Goal: Contribute content

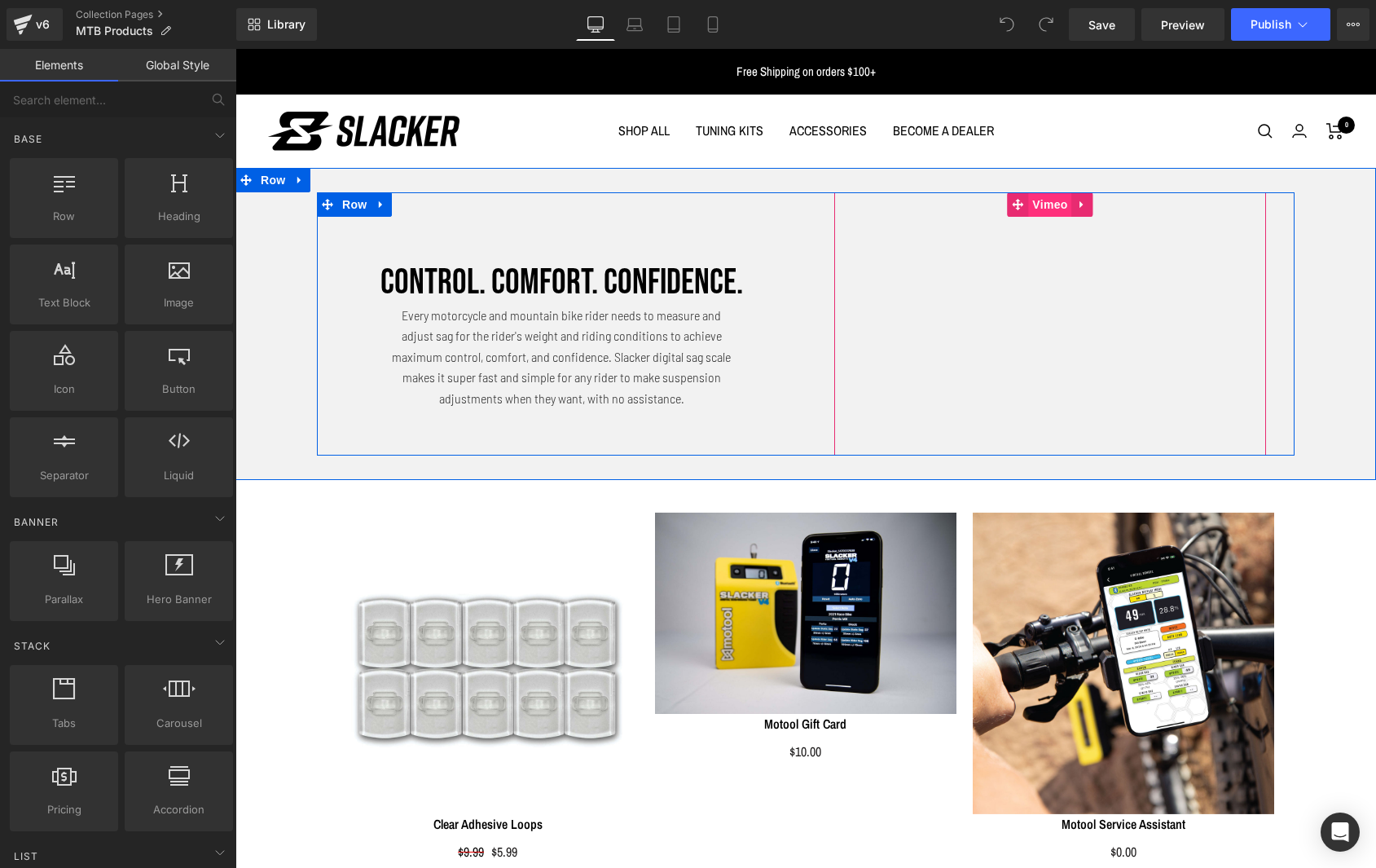
click at [1043, 207] on span "Vimeo" at bounding box center [1050, 205] width 43 height 25
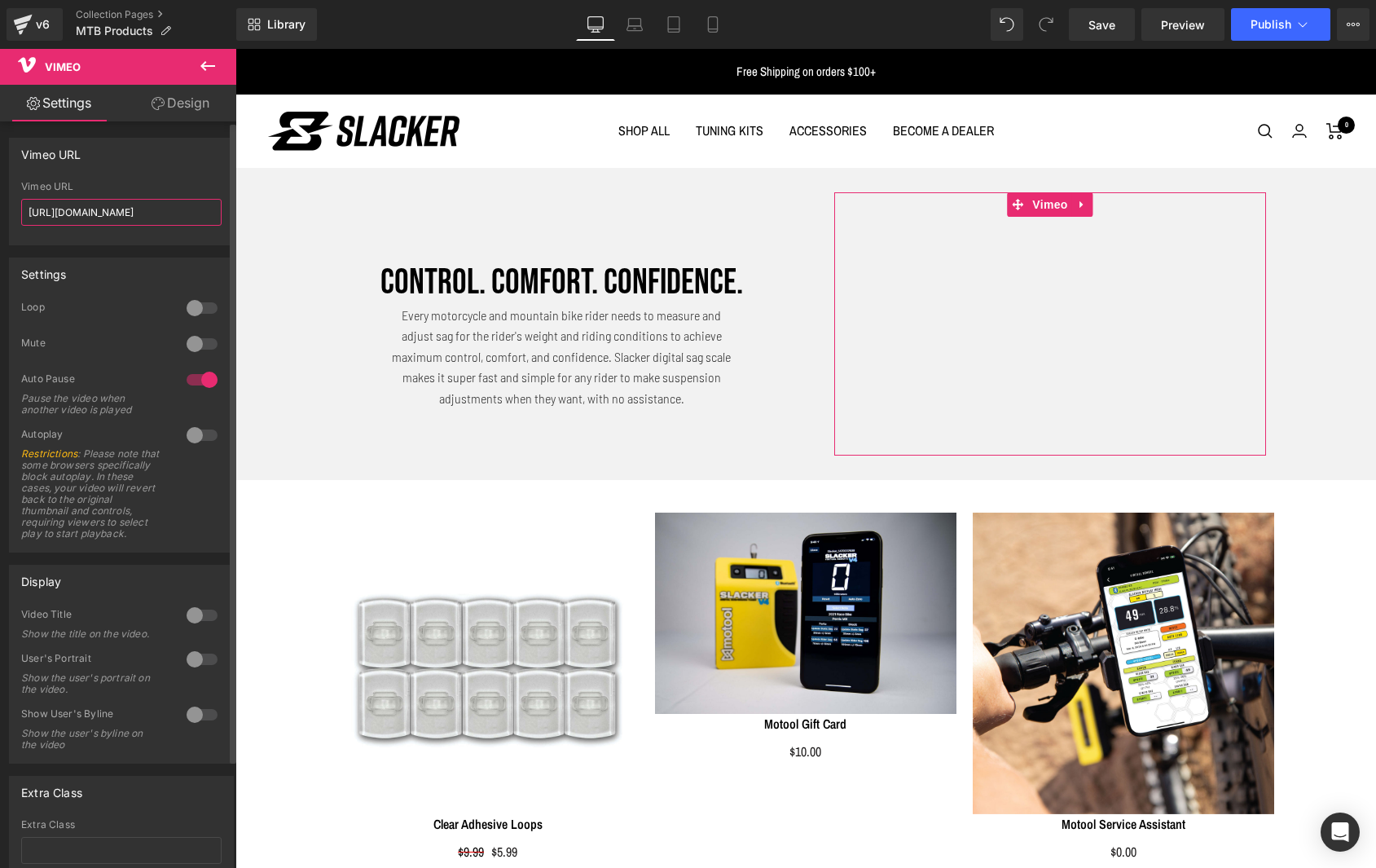
click at [101, 213] on input "[URL][DOMAIN_NAME]" at bounding box center [121, 212] width 200 height 27
paste input "11525760?share=copy#t=0"
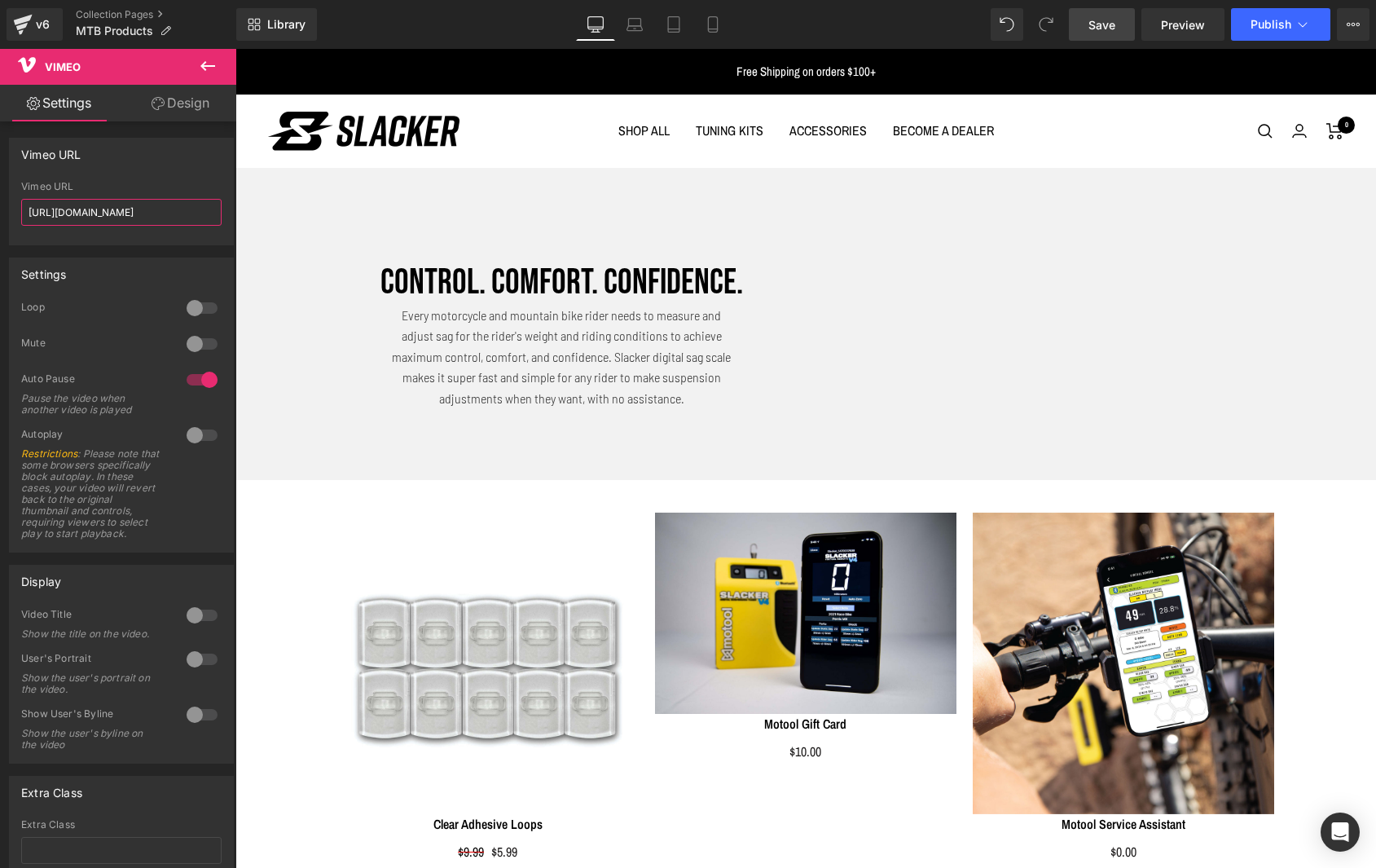
type input "[URL][DOMAIN_NAME]"
click at [1114, 26] on span "Save" at bounding box center [1102, 24] width 27 height 17
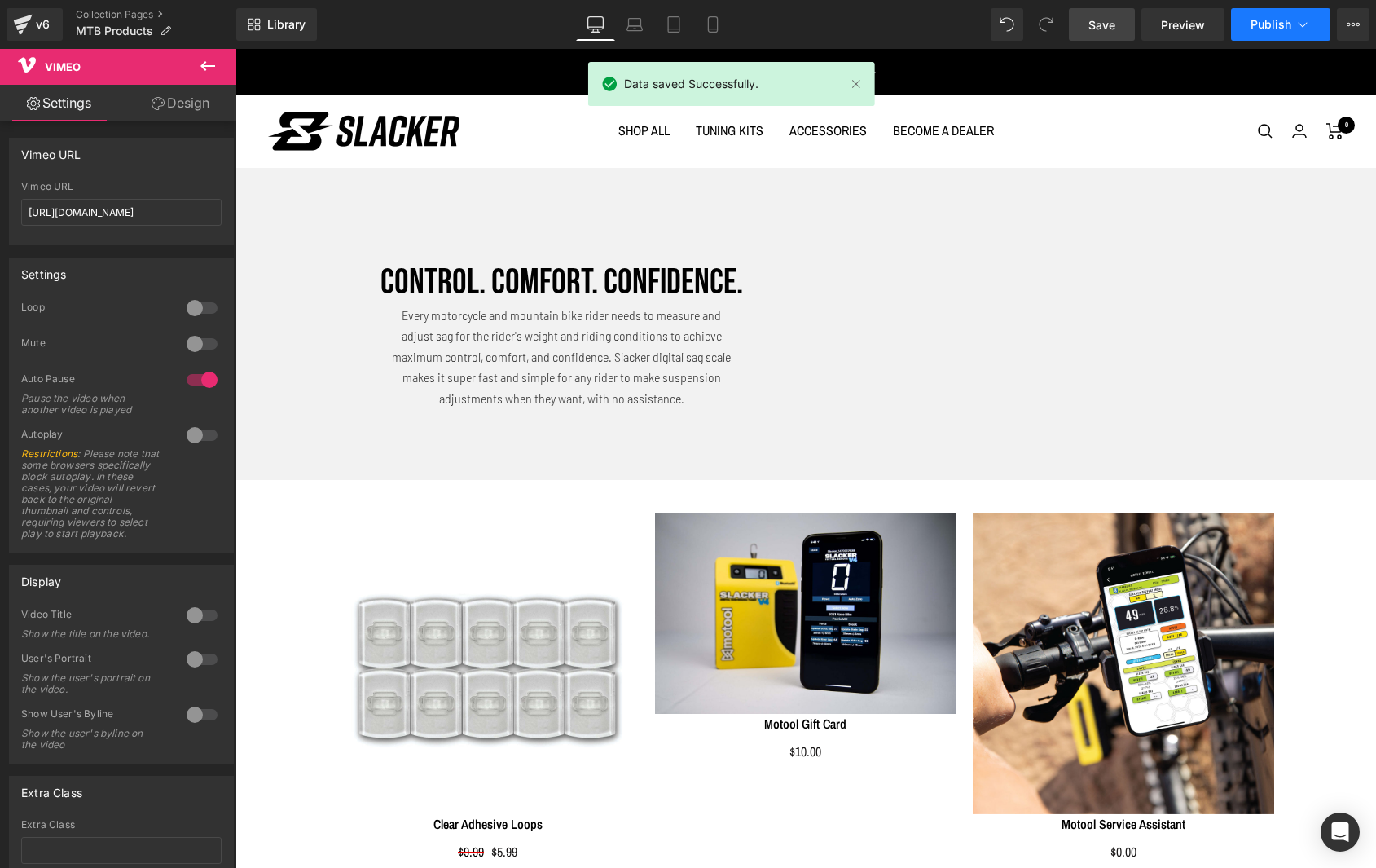
click at [1265, 22] on span "Publish" at bounding box center [1271, 24] width 41 height 13
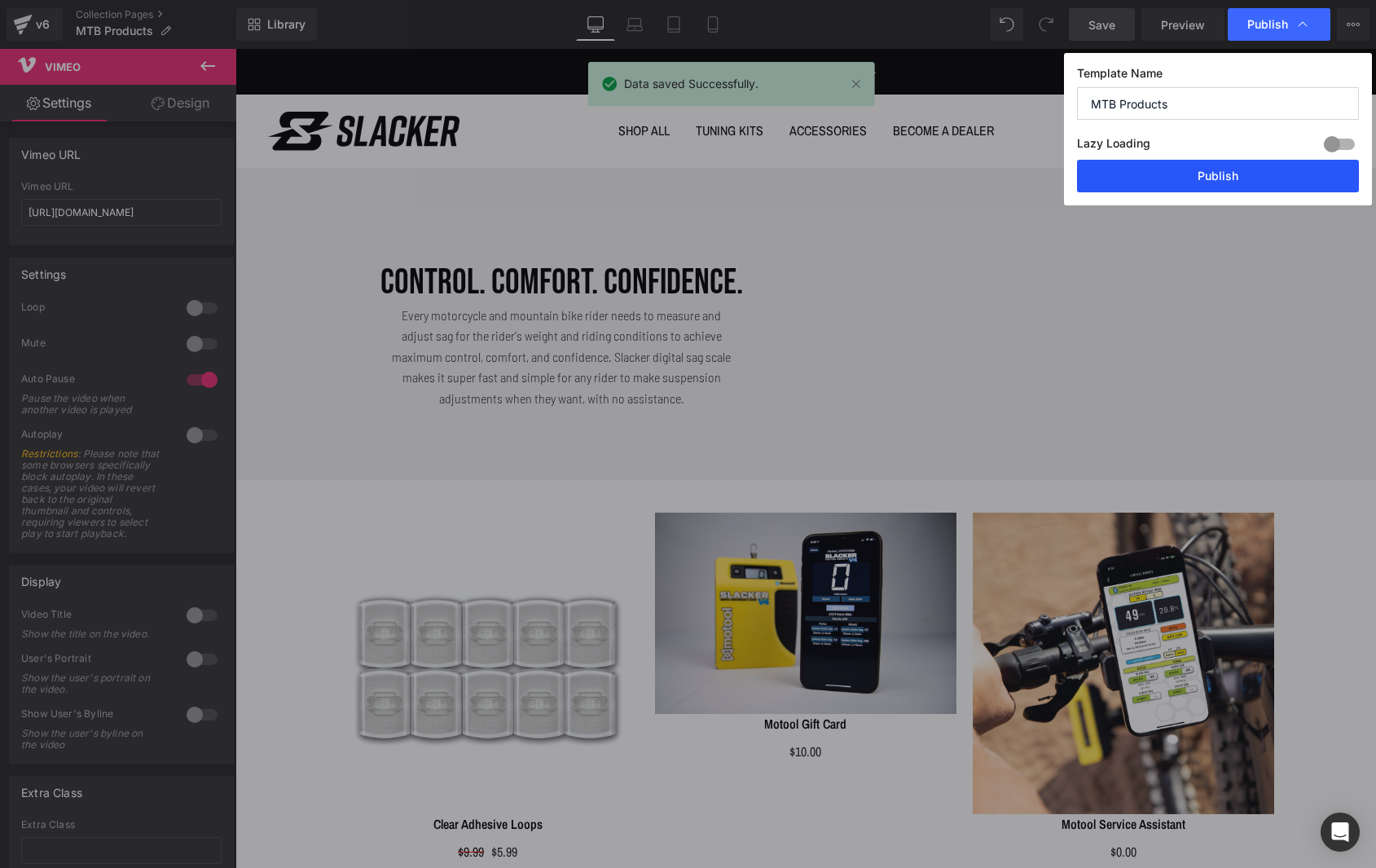
click at [1162, 177] on button "Publish" at bounding box center [1218, 175] width 282 height 33
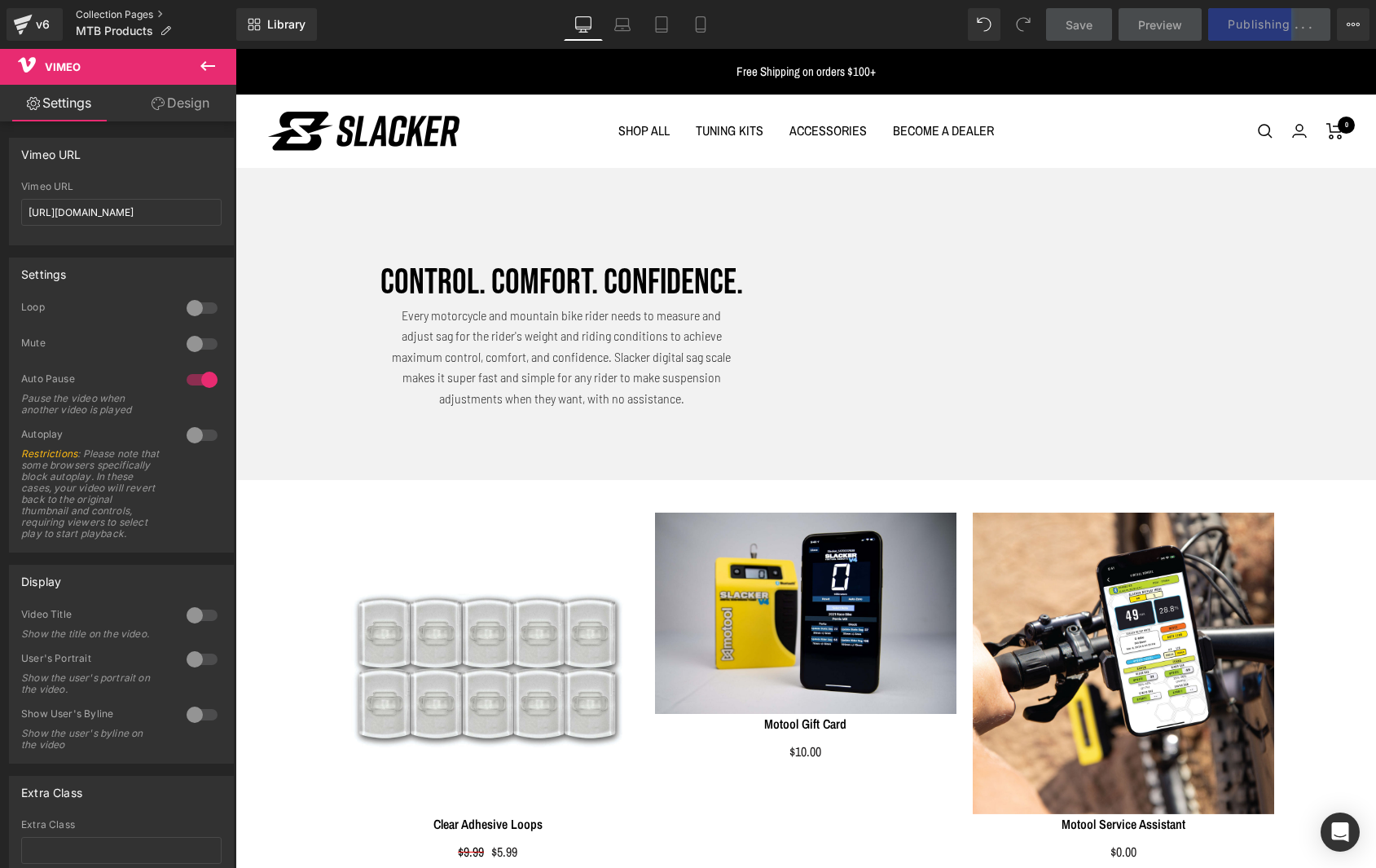
click at [116, 11] on link "Collection Pages" at bounding box center [156, 14] width 160 height 13
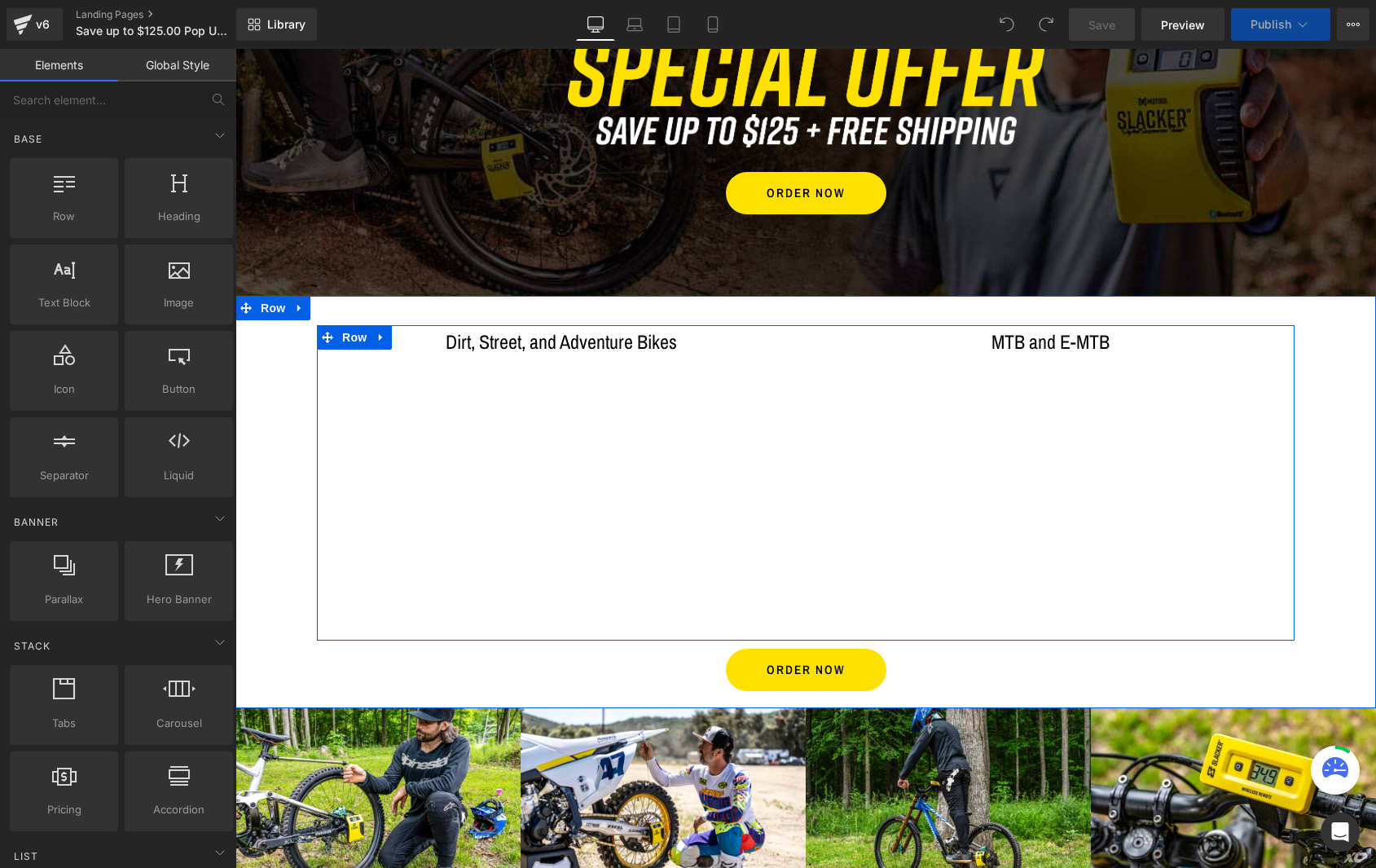
scroll to position [204, 0]
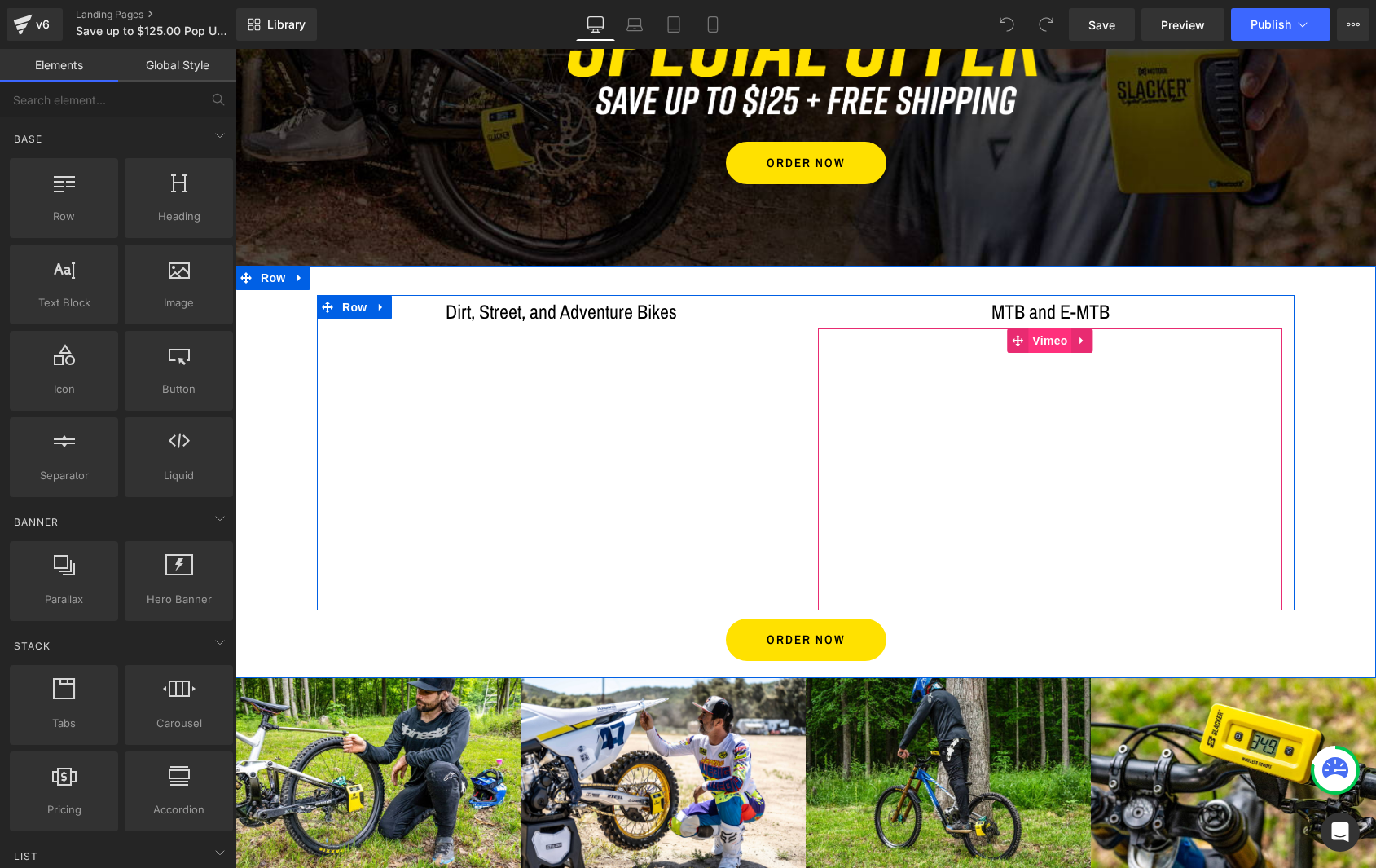
click at [1043, 338] on span "Vimeo" at bounding box center [1050, 341] width 43 height 25
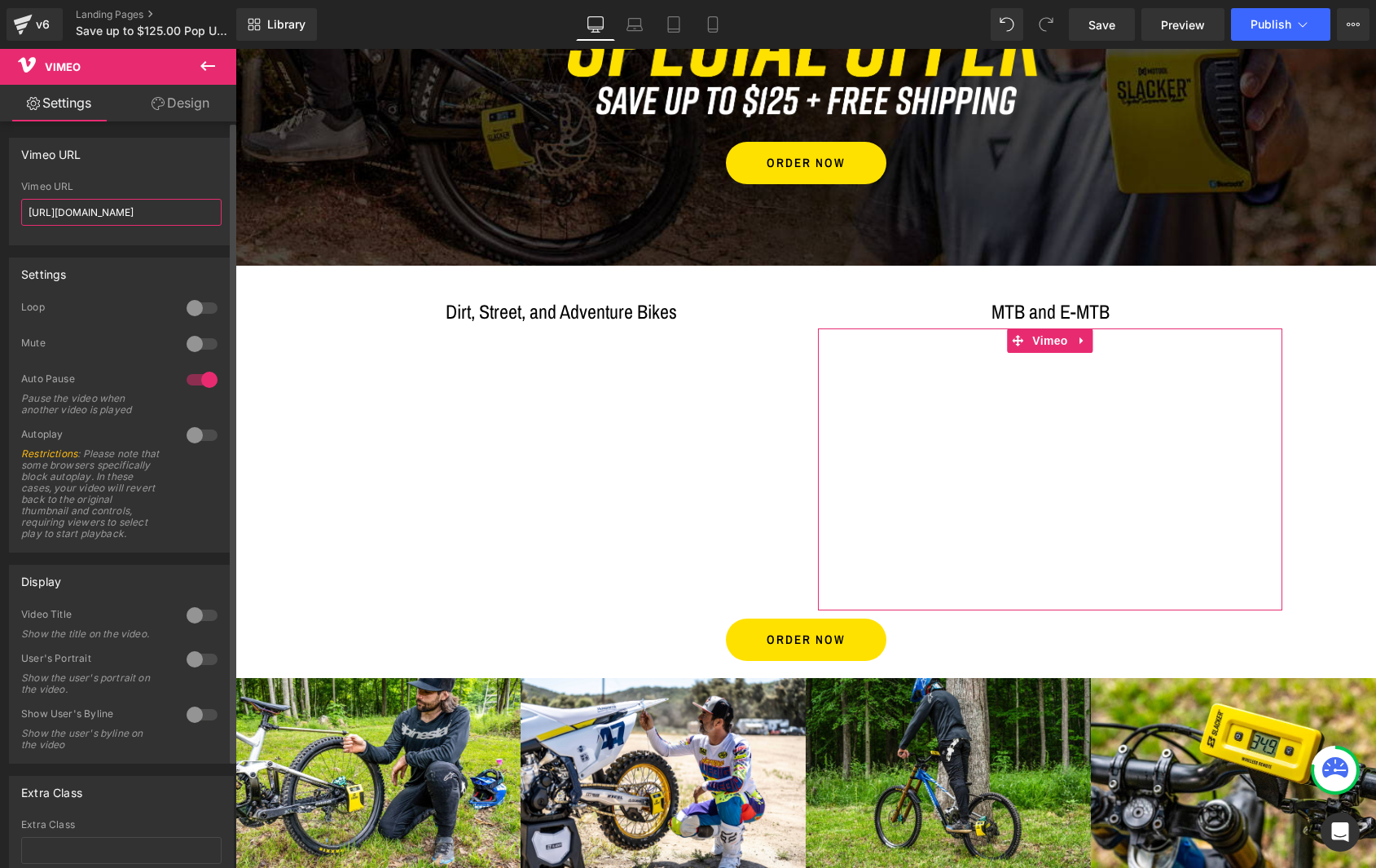
click at [112, 211] on input "[URL][DOMAIN_NAME]" at bounding box center [121, 212] width 200 height 27
paste input "11525760?share=copy#t=0"
type input "[URL][DOMAIN_NAME]"
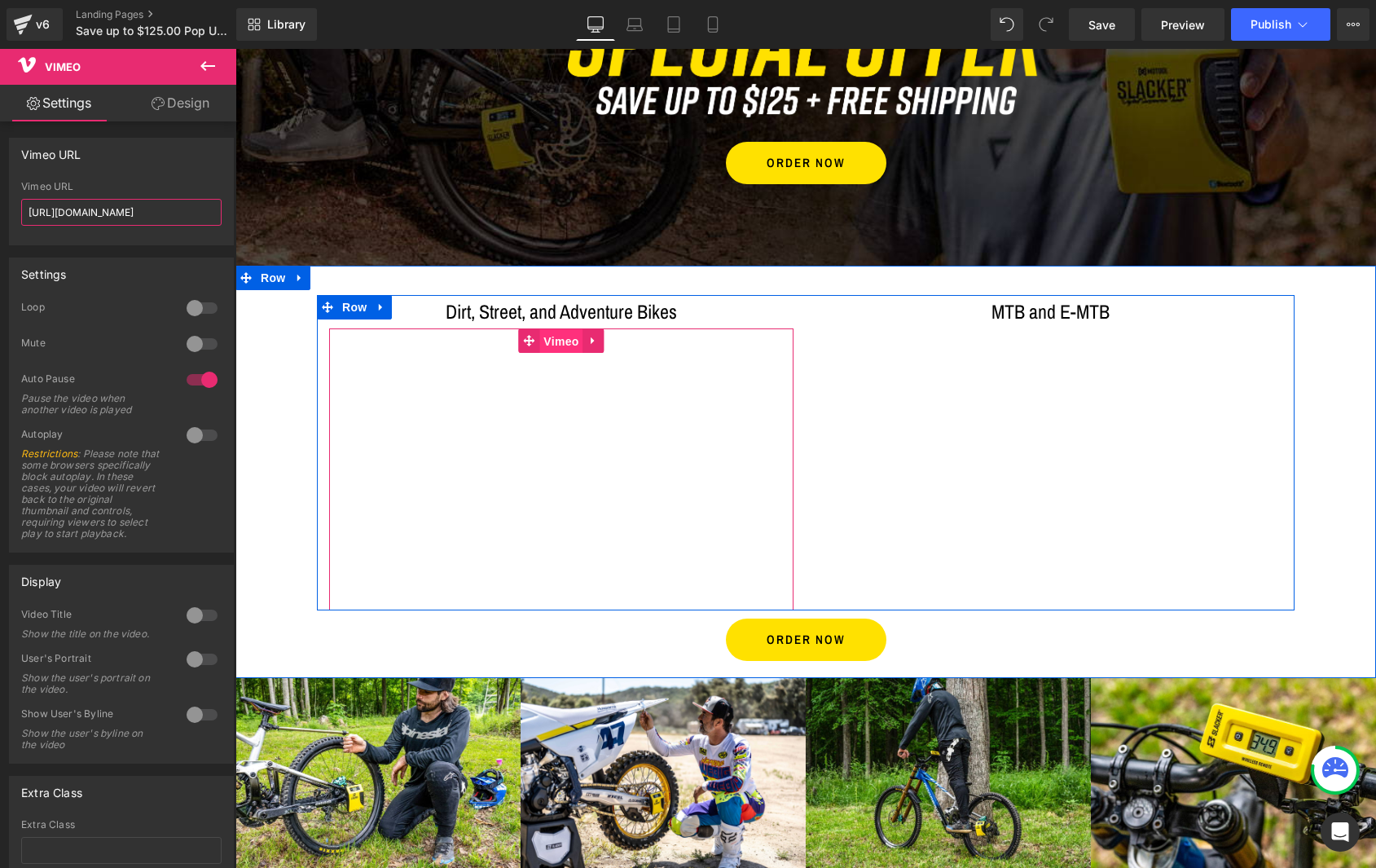
click at [549, 337] on span "Vimeo" at bounding box center [561, 342] width 43 height 25
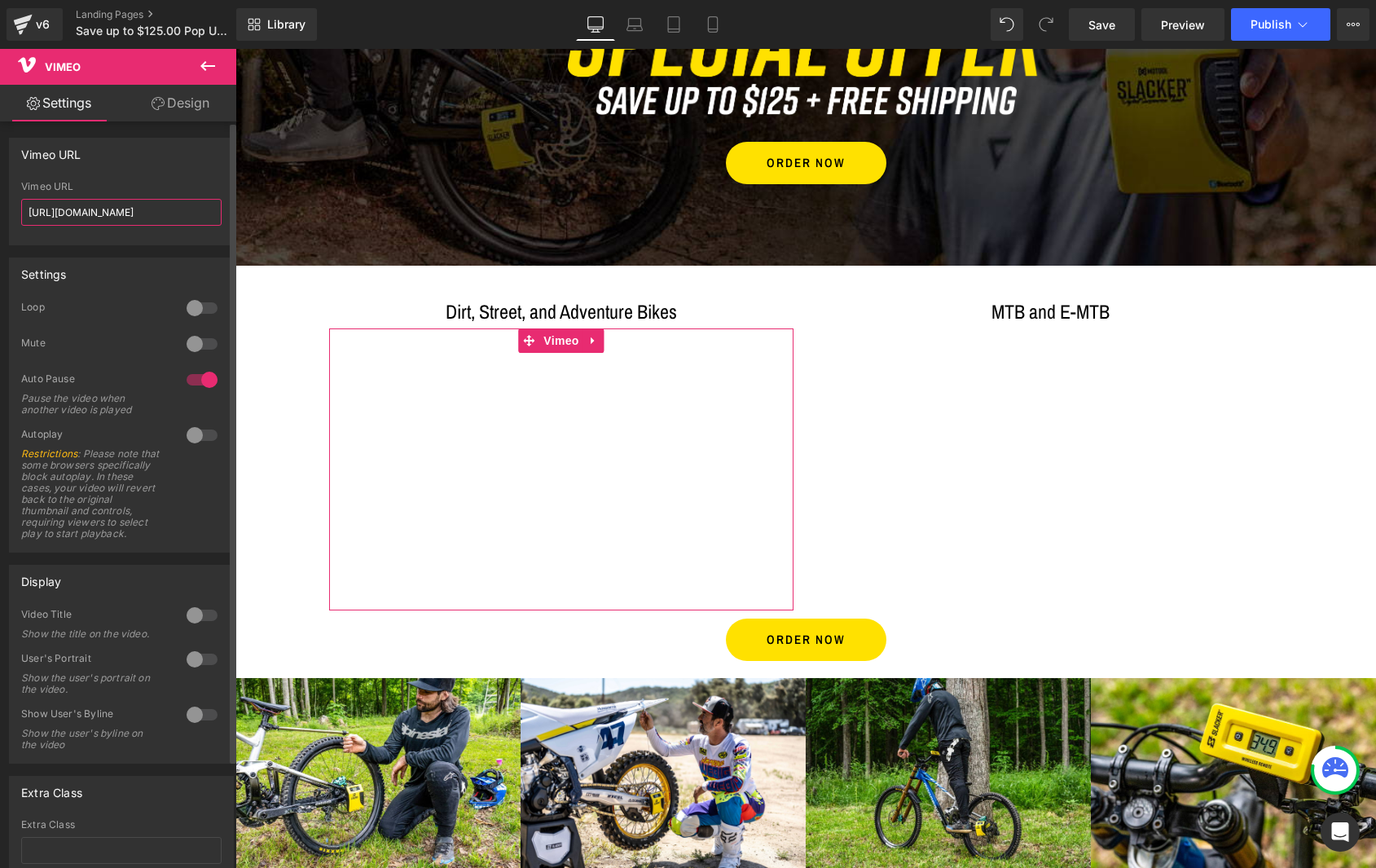
click at [145, 211] on input "https://vimeo.com/1108474966" at bounding box center [121, 212] width 200 height 27
paste input "https://vimeo.com/1108474966?share=copy#t=0"
type input "https://vimeo.com/https://vimeo.com/1108474966"
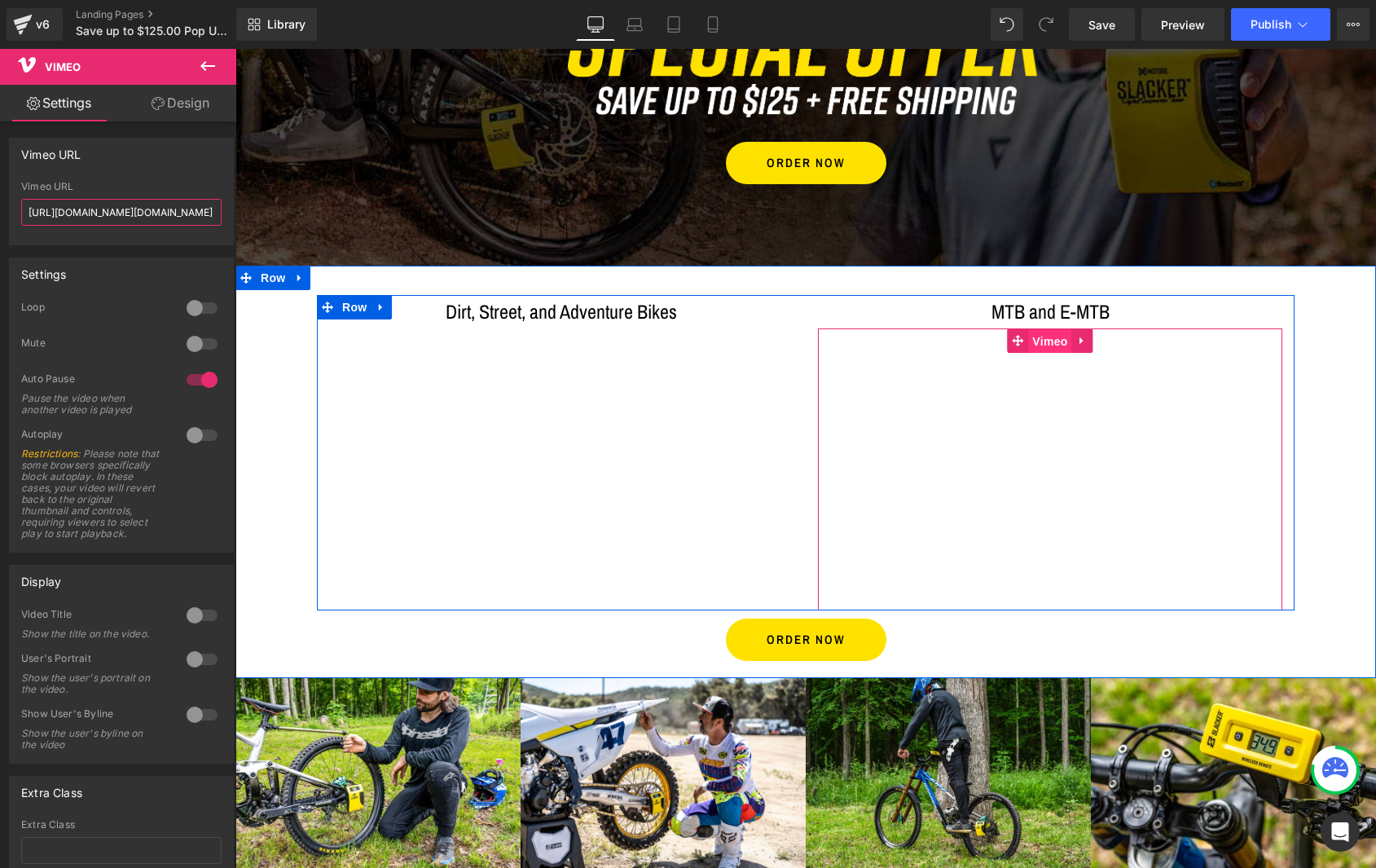
click at [1029, 338] on span "Vimeo" at bounding box center [1050, 342] width 43 height 25
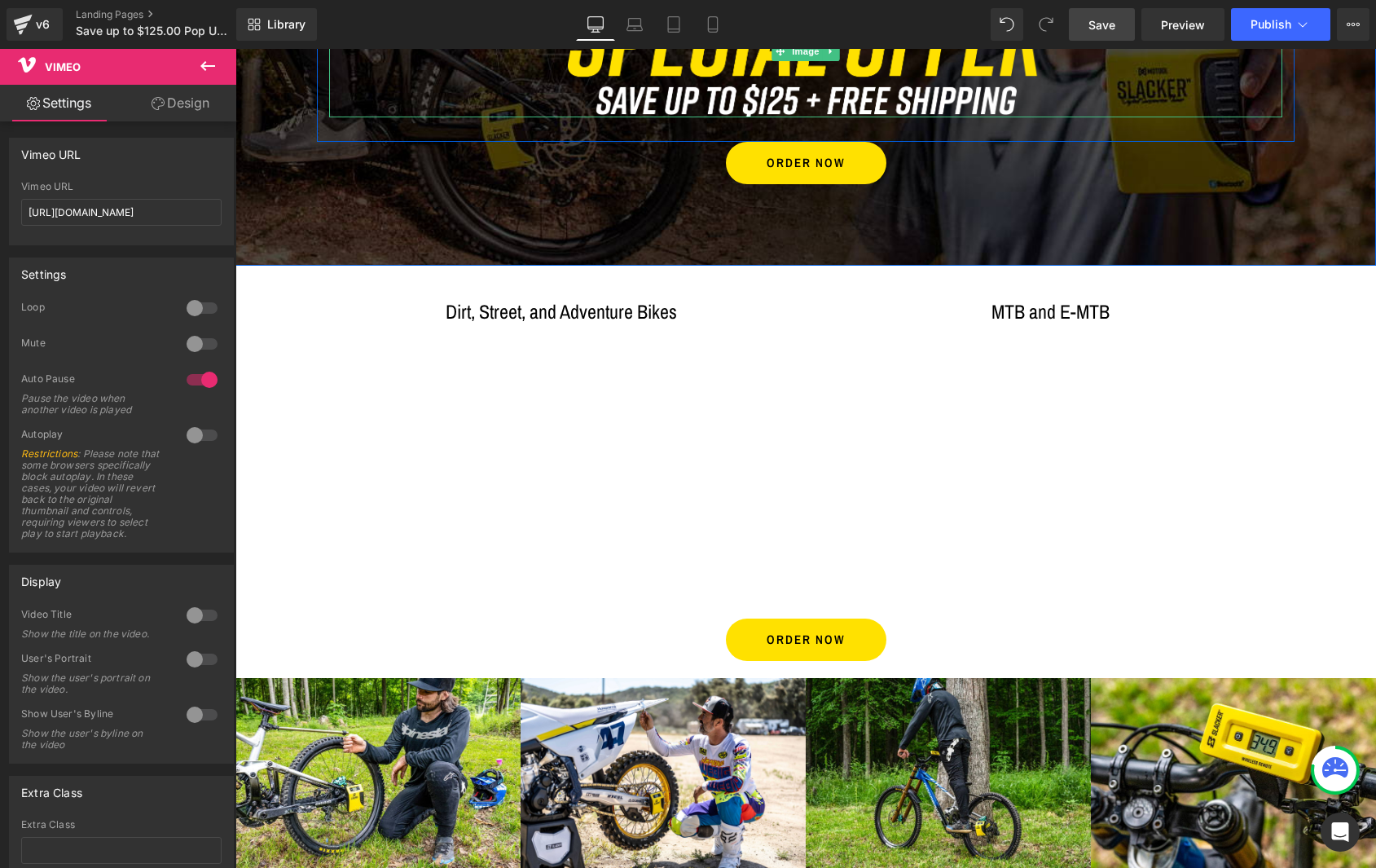
click at [1104, 20] on span "Save" at bounding box center [1102, 24] width 27 height 17
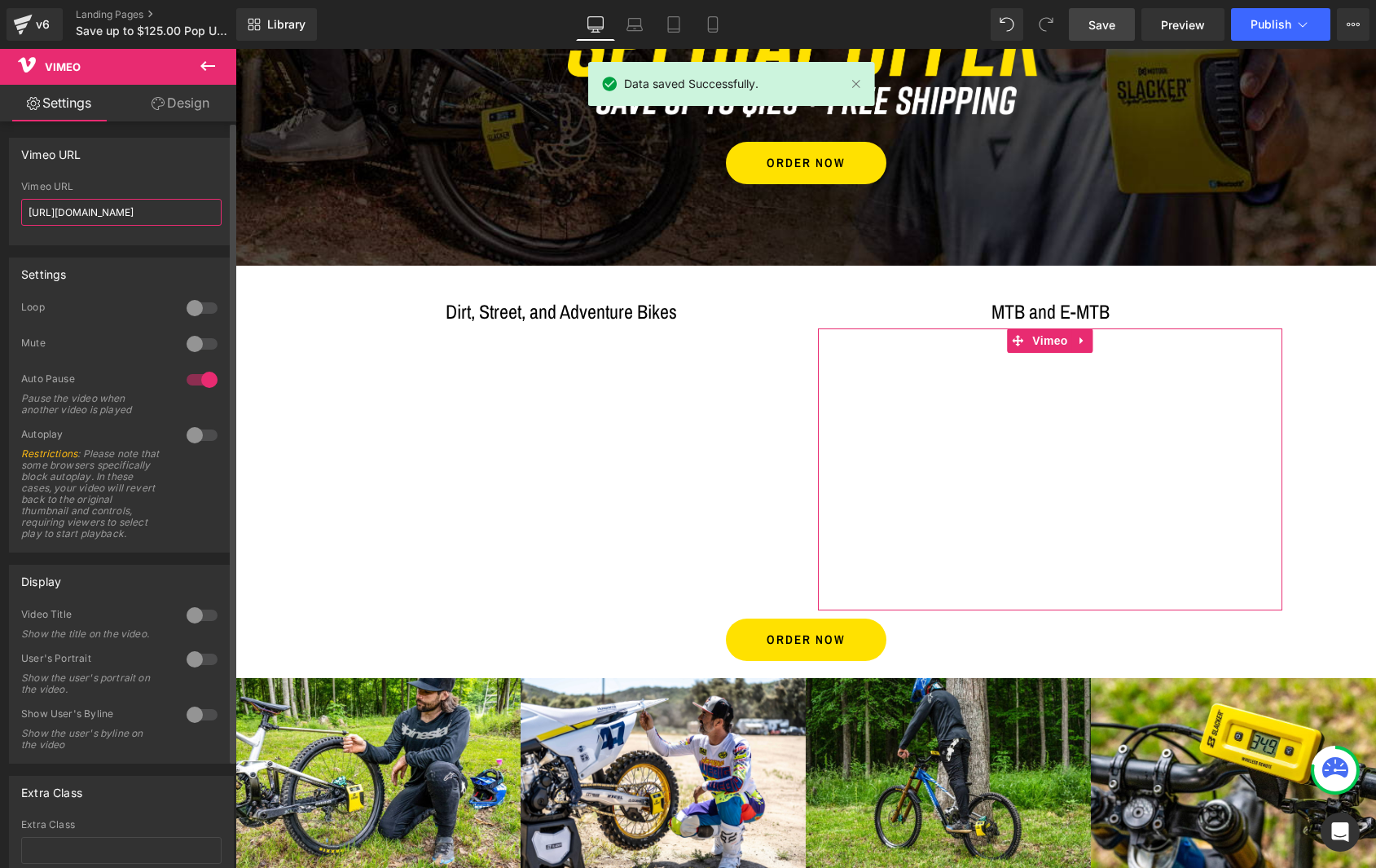
click at [169, 206] on input "[URL][DOMAIN_NAME]" at bounding box center [121, 212] width 200 height 27
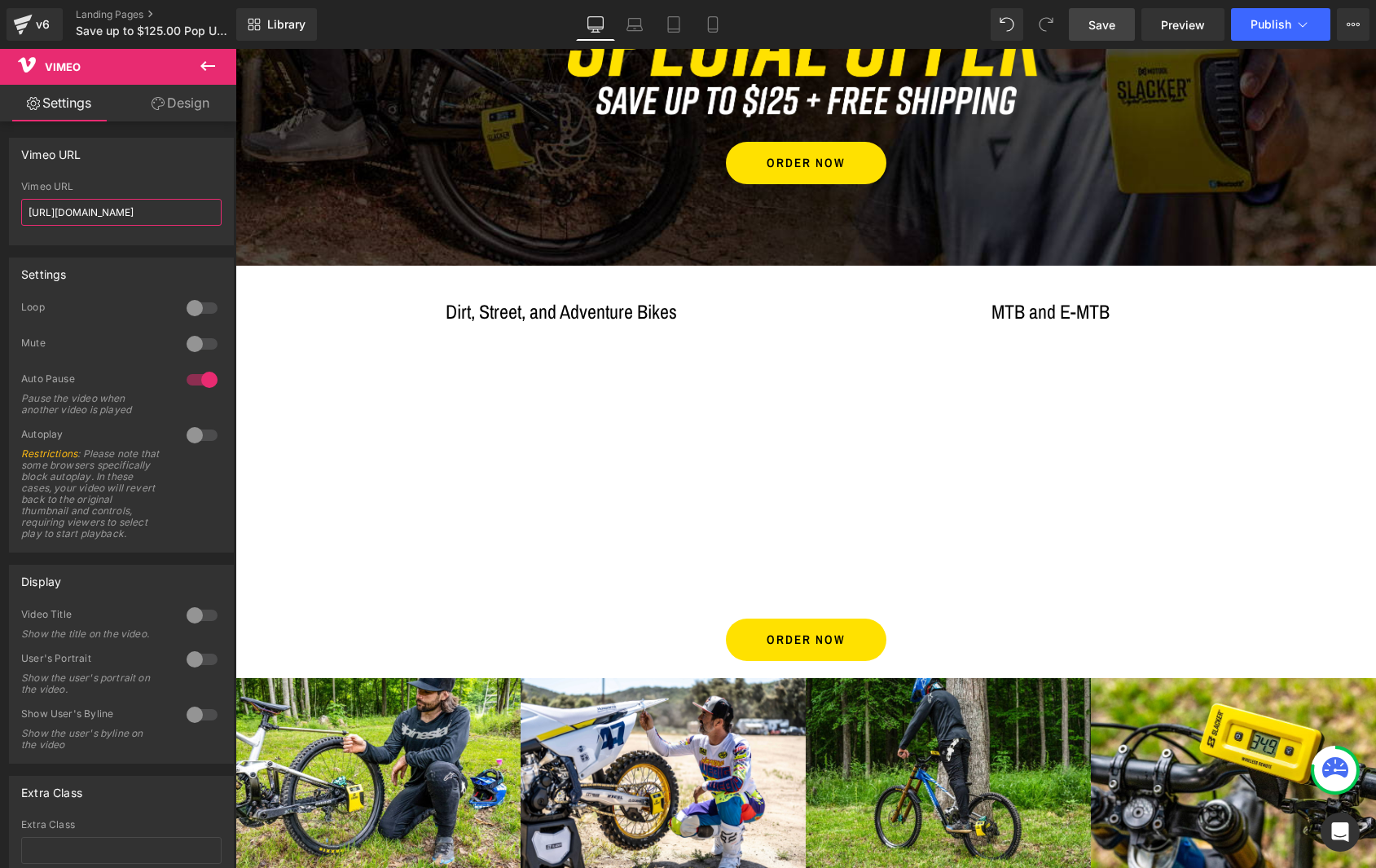
drag, startPoint x: 167, startPoint y: 208, endPoint x: -21, endPoint y: 206, distance: 188.0
click at [0, 206] on html "Vimeo You are previewing how the will restyle your page. You can not edit Eleme…" at bounding box center [688, 434] width 1376 height 868
paste input "08474966?share=copy#t="
type input "https://vimeo.com/1108474966"
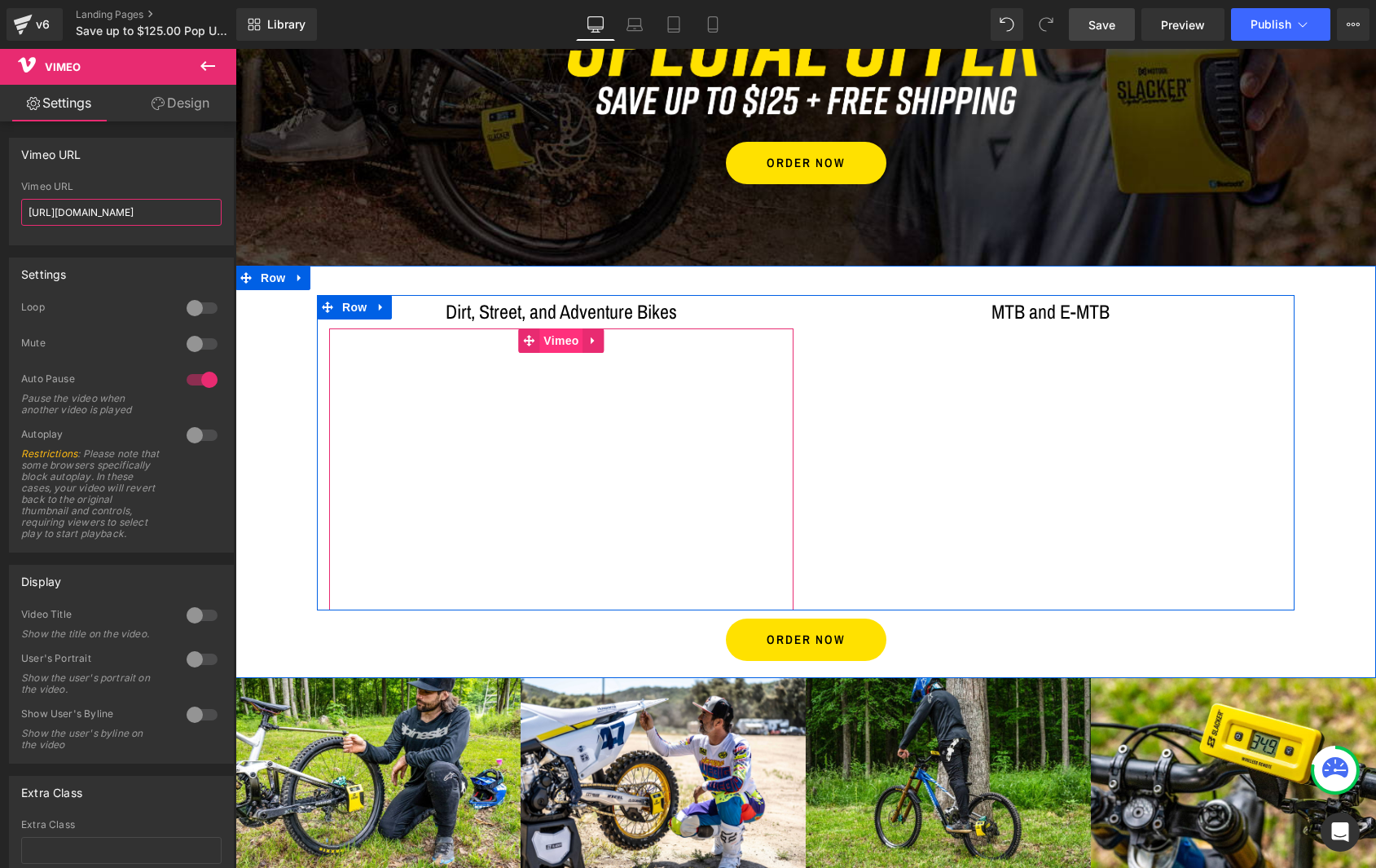
click at [564, 342] on span "Vimeo" at bounding box center [561, 341] width 43 height 25
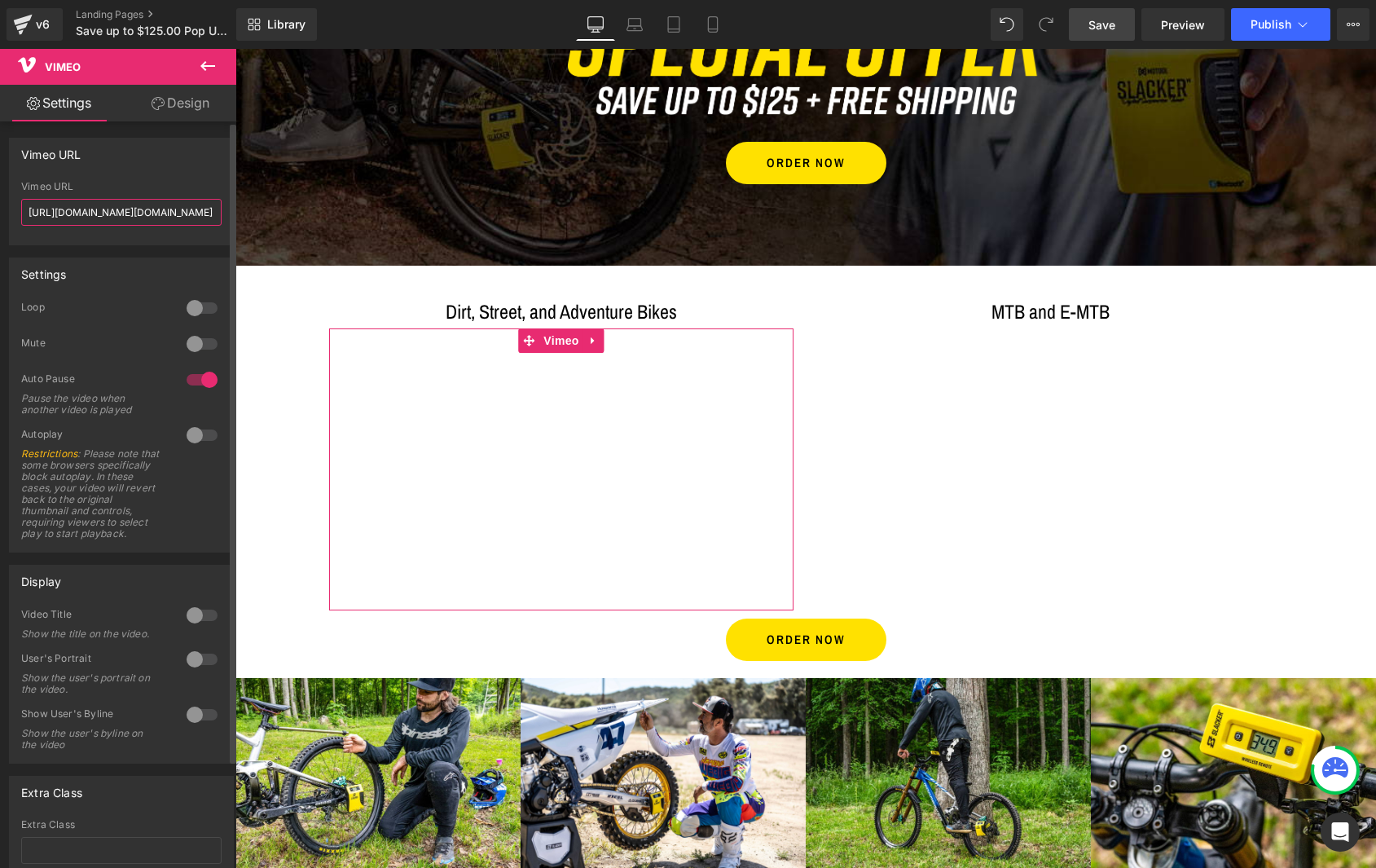
click at [139, 211] on input "https://vimeo.com/https://vimeo.com/1108474966" at bounding box center [121, 212] width 200 height 27
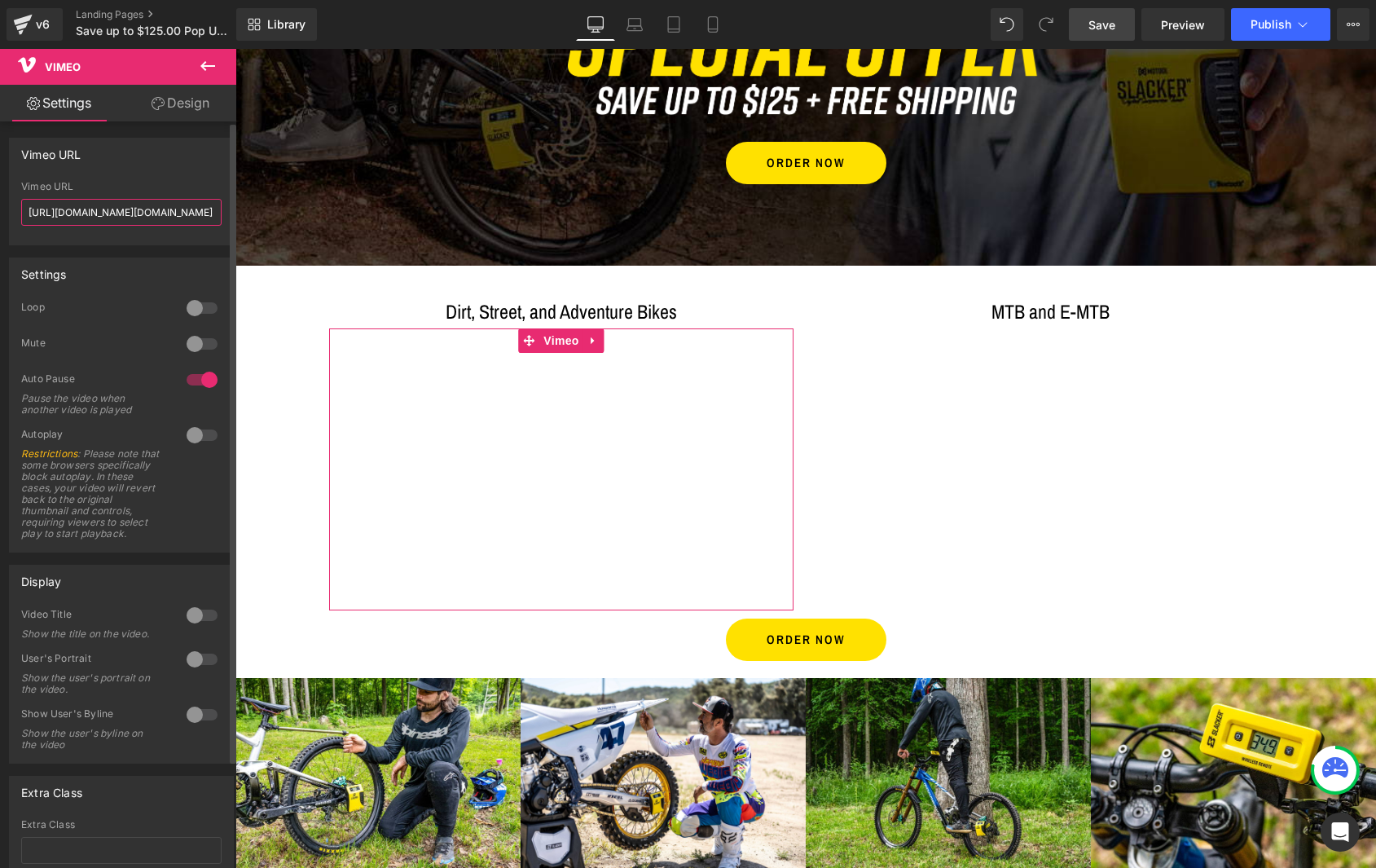
paste input "1108474966?share=copy#t=0"
type input "https://vimeo.com/1108474966"
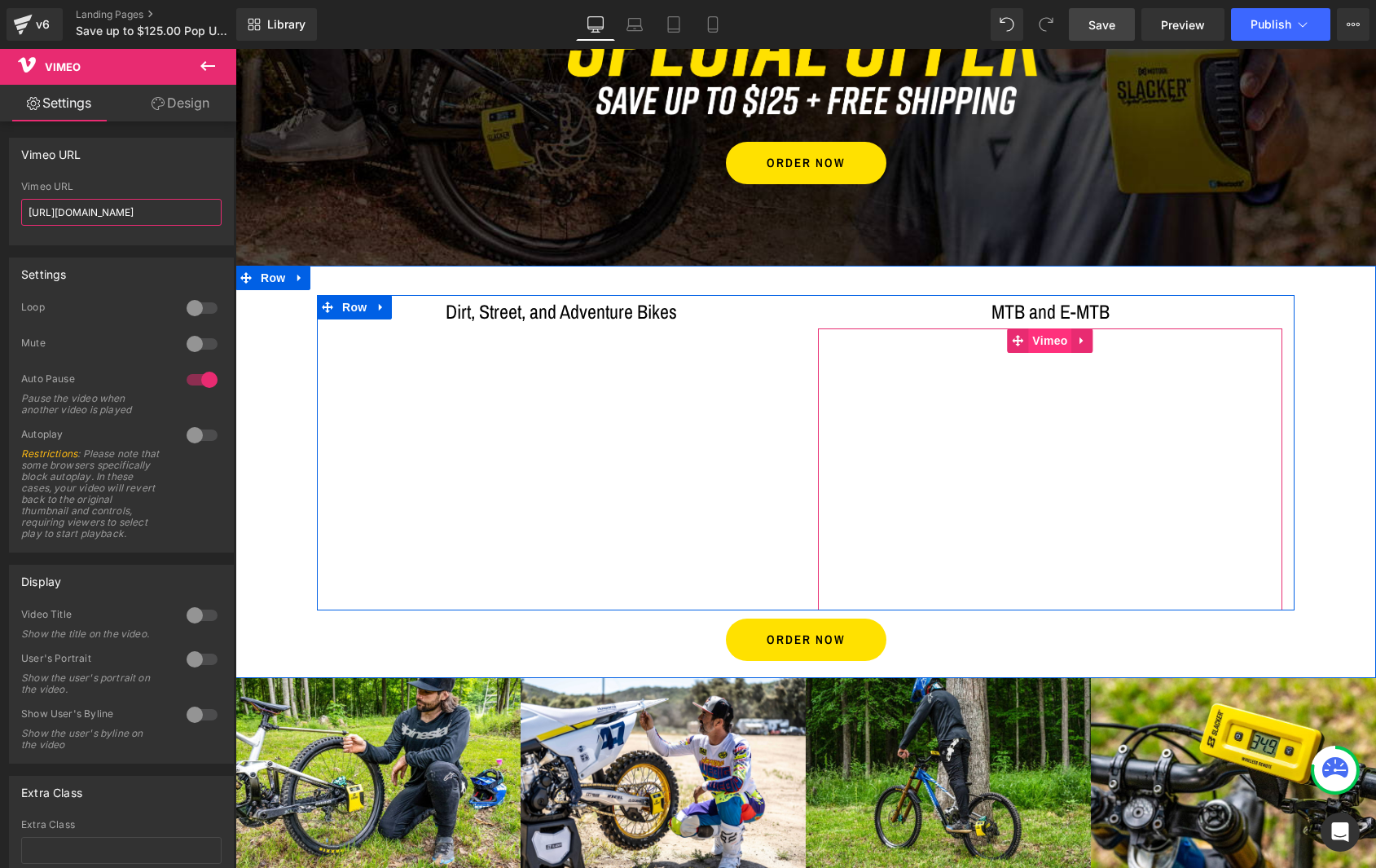
click at [1052, 340] on span "Vimeo" at bounding box center [1050, 341] width 43 height 25
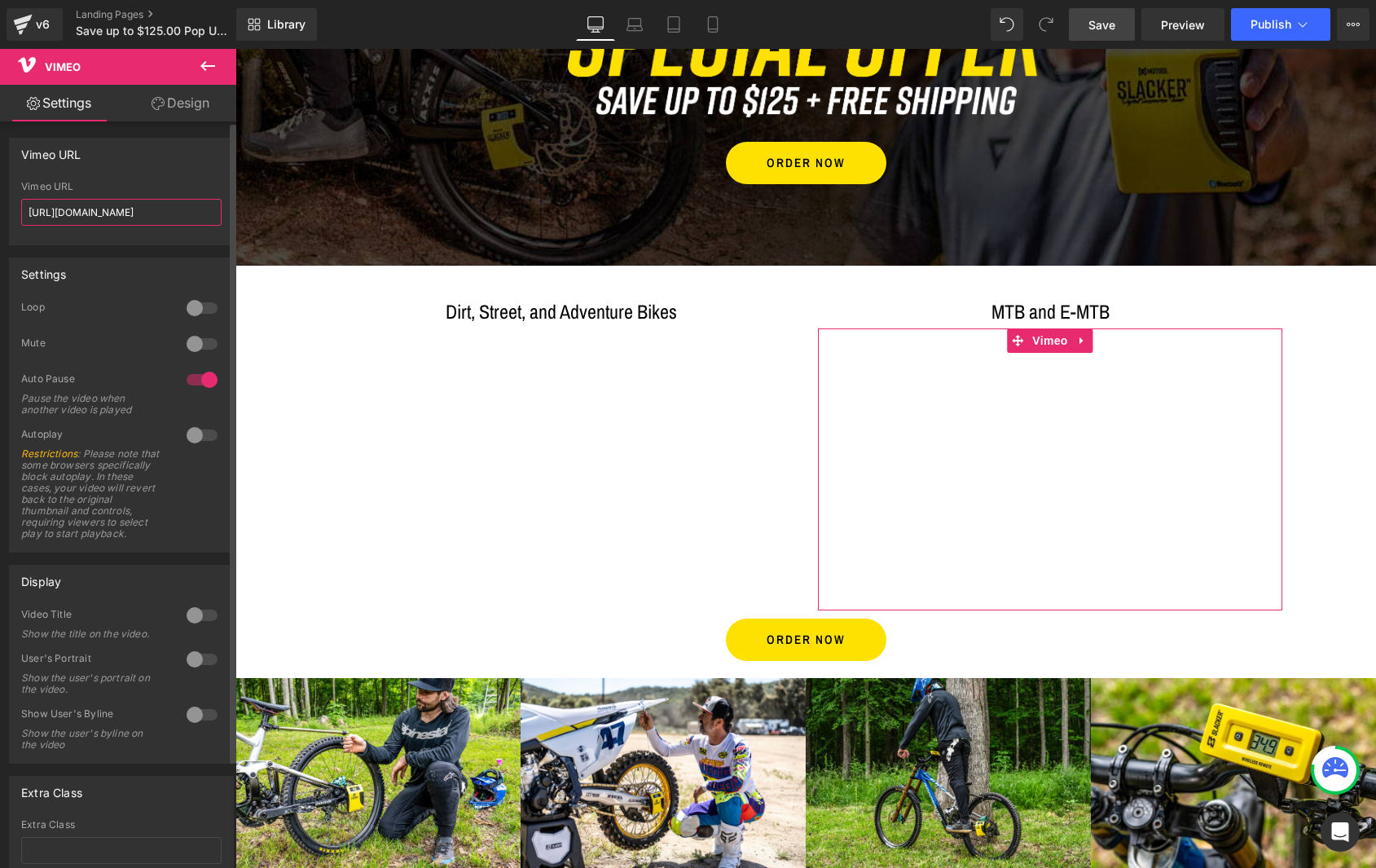
click at [99, 209] on input "https://vimeo.com/1108474966" at bounding box center [121, 212] width 200 height 27
paste input "11525760?share=copy#t=0"
drag, startPoint x: 169, startPoint y: 210, endPoint x: 5, endPoint y: 210, distance: 164.0
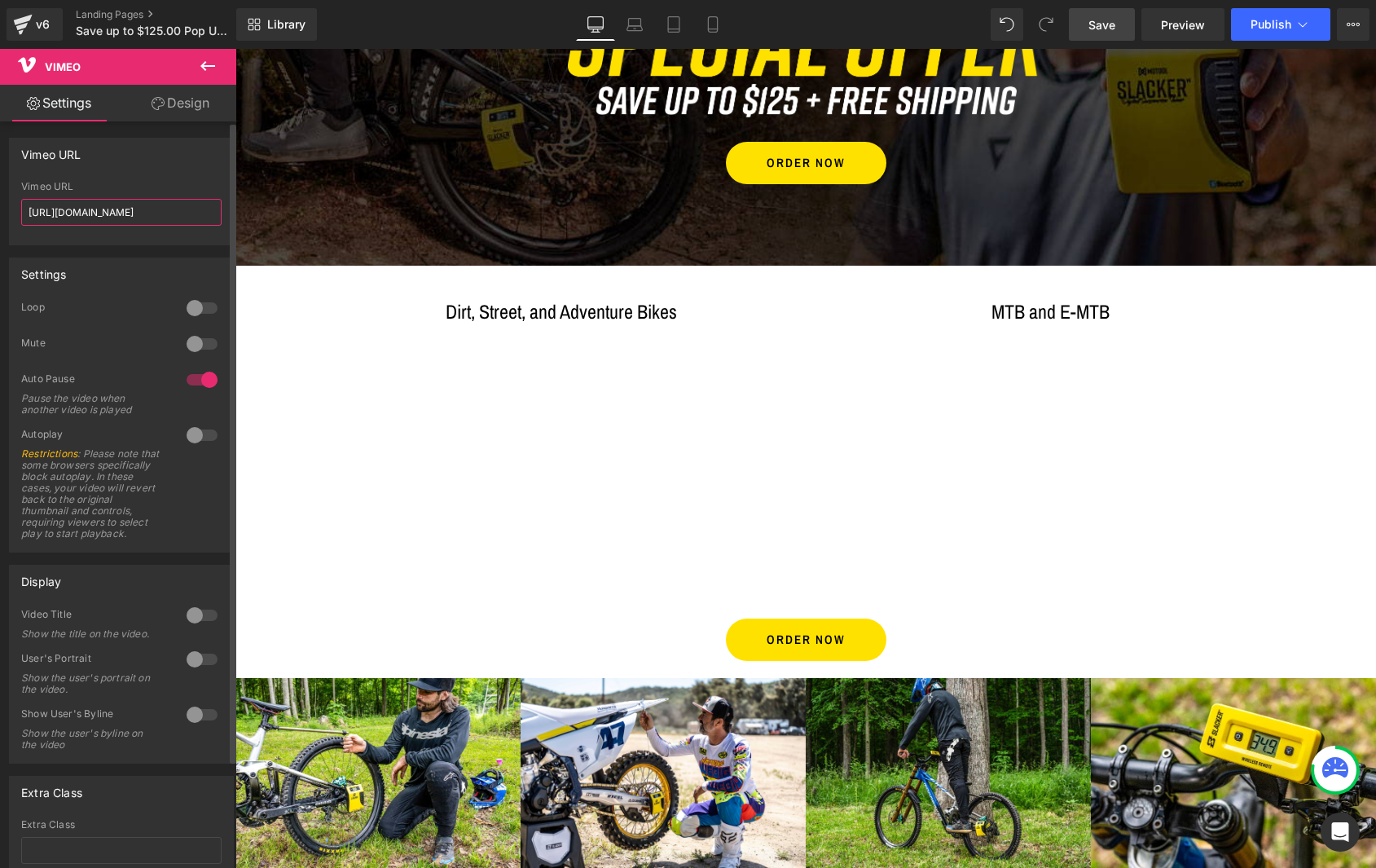
click at [5, 210] on div "Vimeo URL https://vimeo.com/1108474966 Vimeo URL https://vimeo.com/1111525760" at bounding box center [121, 185] width 244 height 120
type input "[URL][DOMAIN_NAME]"
click at [1271, 20] on span "Publish" at bounding box center [1271, 24] width 41 height 13
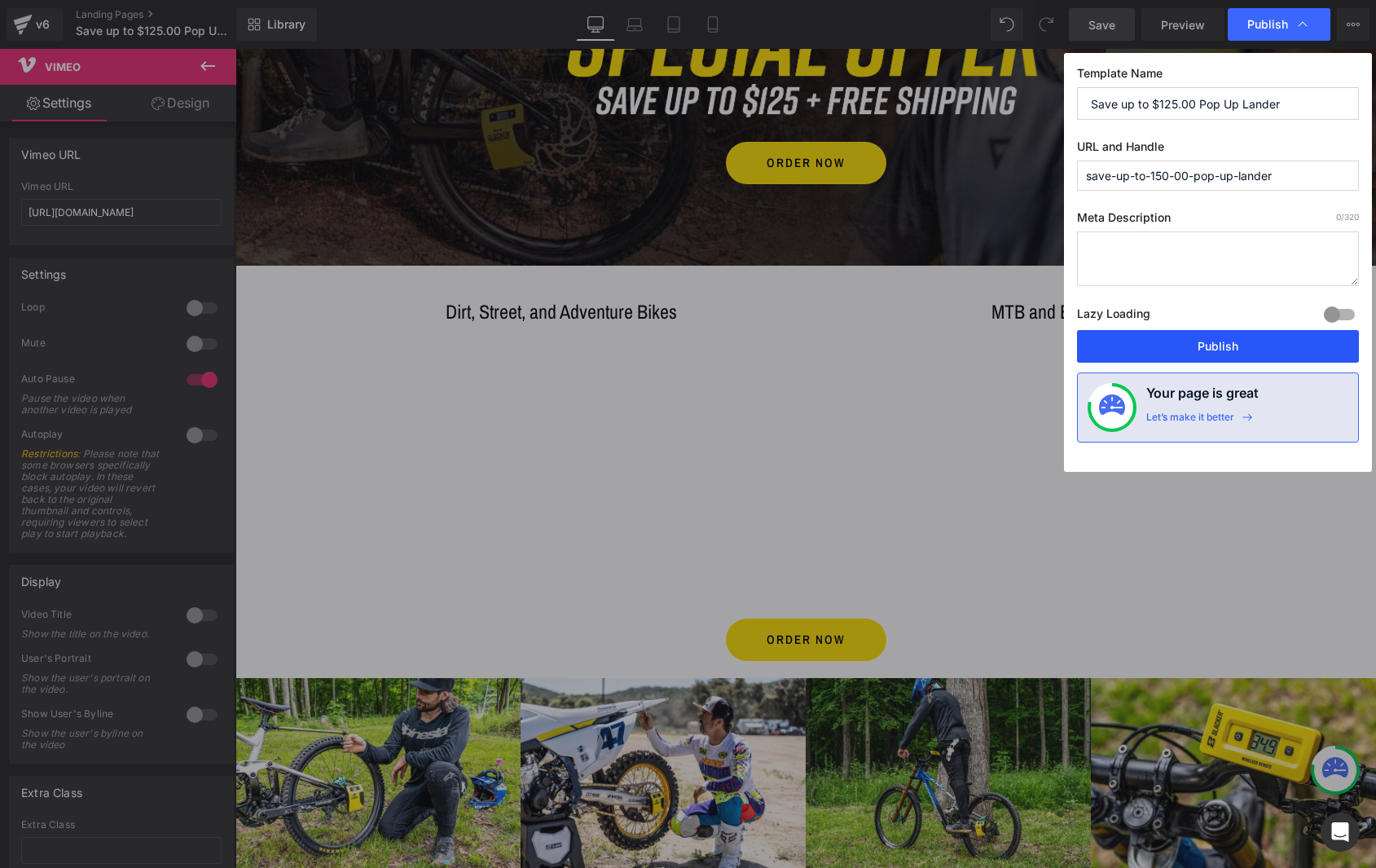
click at [1203, 348] on button "Publish" at bounding box center [1218, 345] width 282 height 33
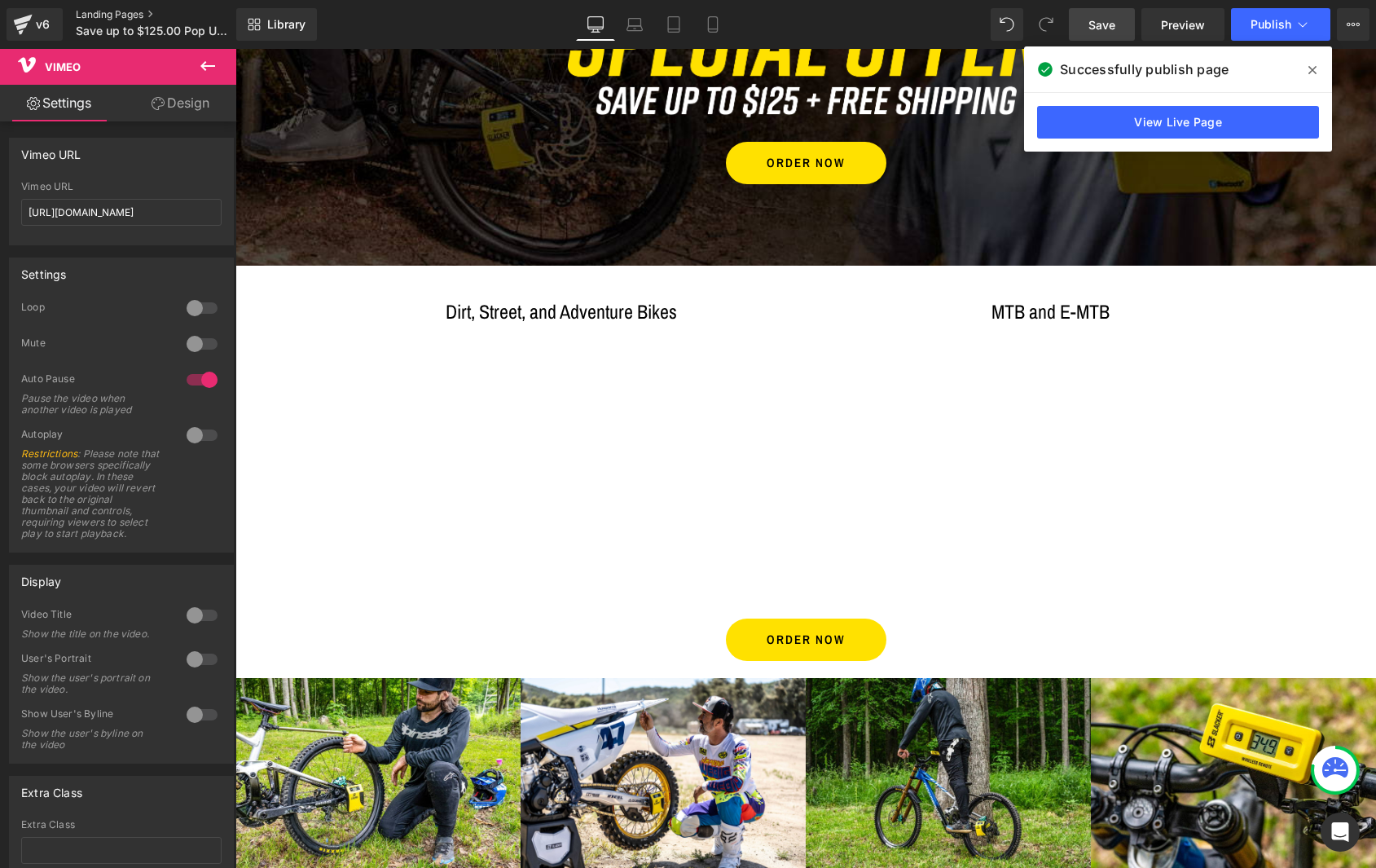
click at [89, 15] on link "Landing Pages" at bounding box center [170, 14] width 188 height 13
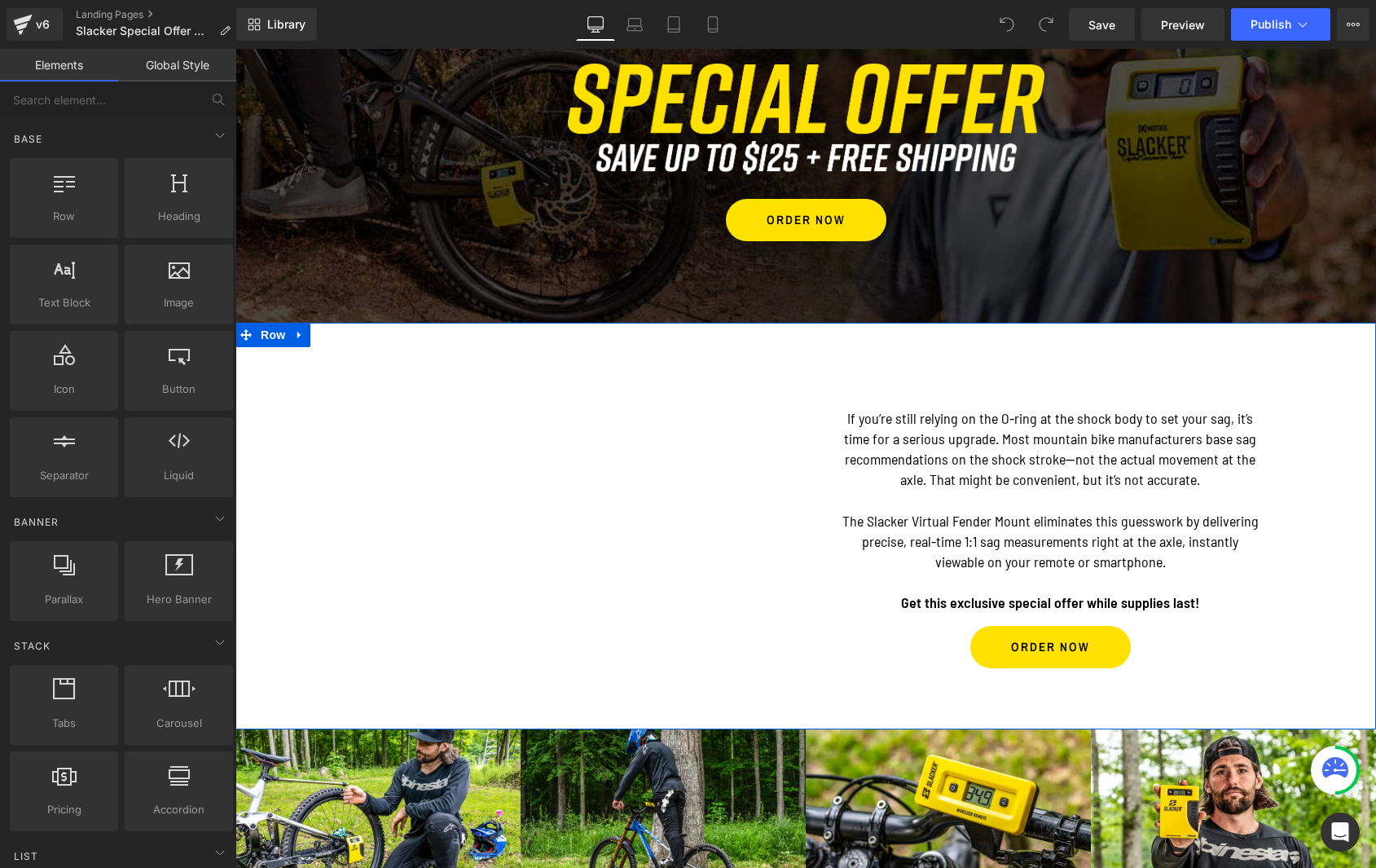
scroll to position [147, 0]
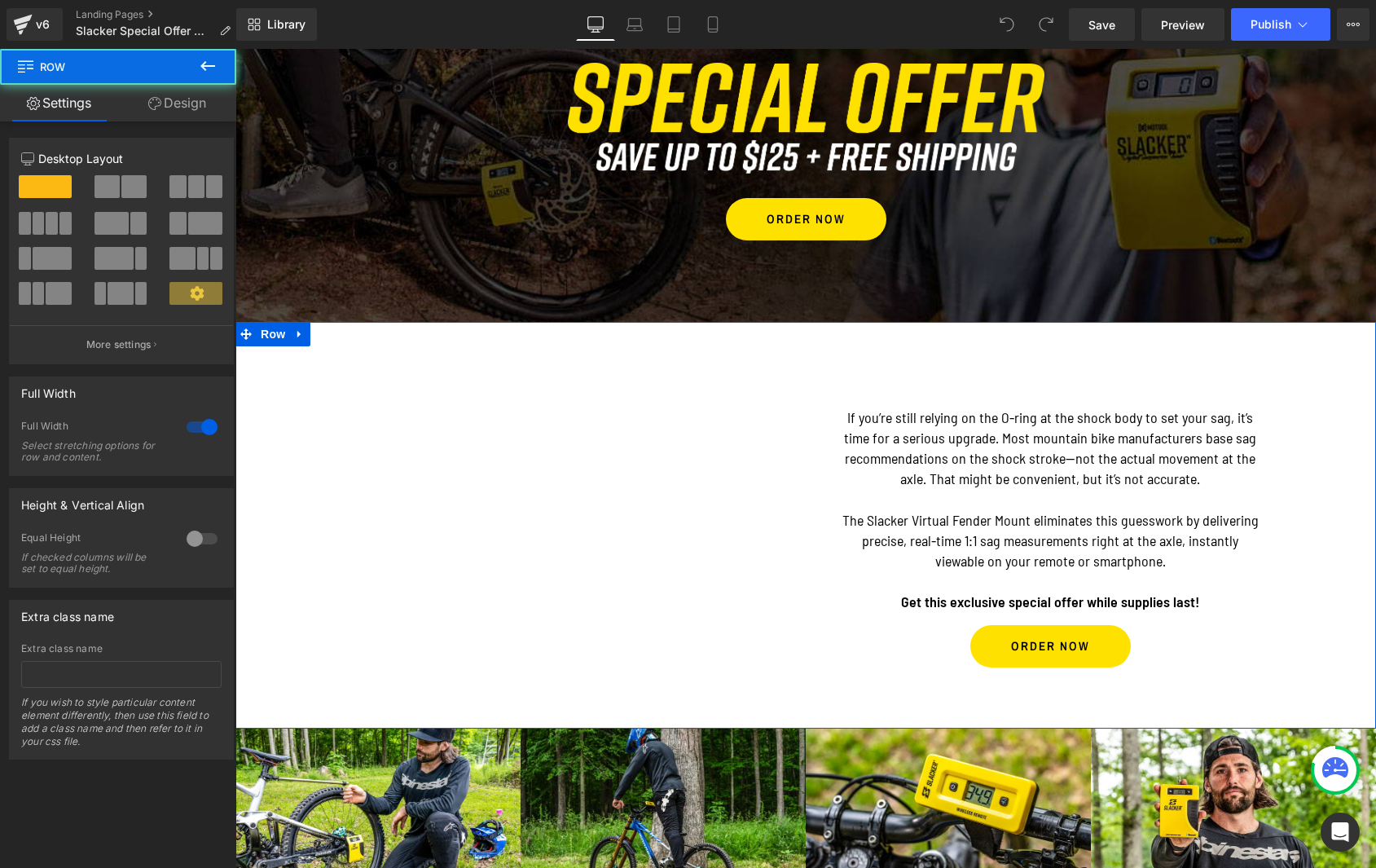
click at [476, 360] on div "Vimeo If you’re still relying on the O-ring at the shock body to set your sag, …" at bounding box center [806, 524] width 1141 height 407
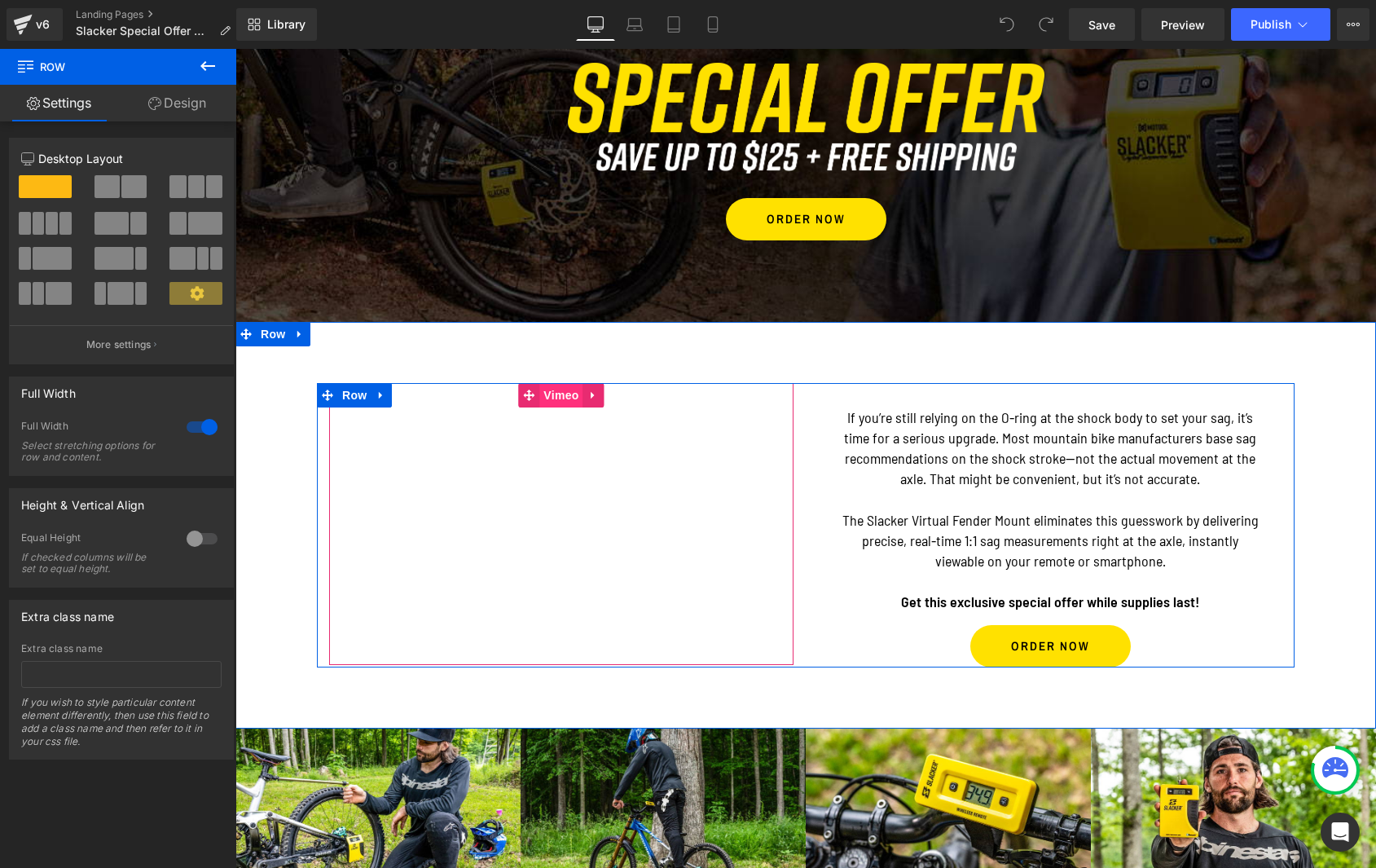
click at [559, 394] on span "Vimeo" at bounding box center [561, 395] width 43 height 25
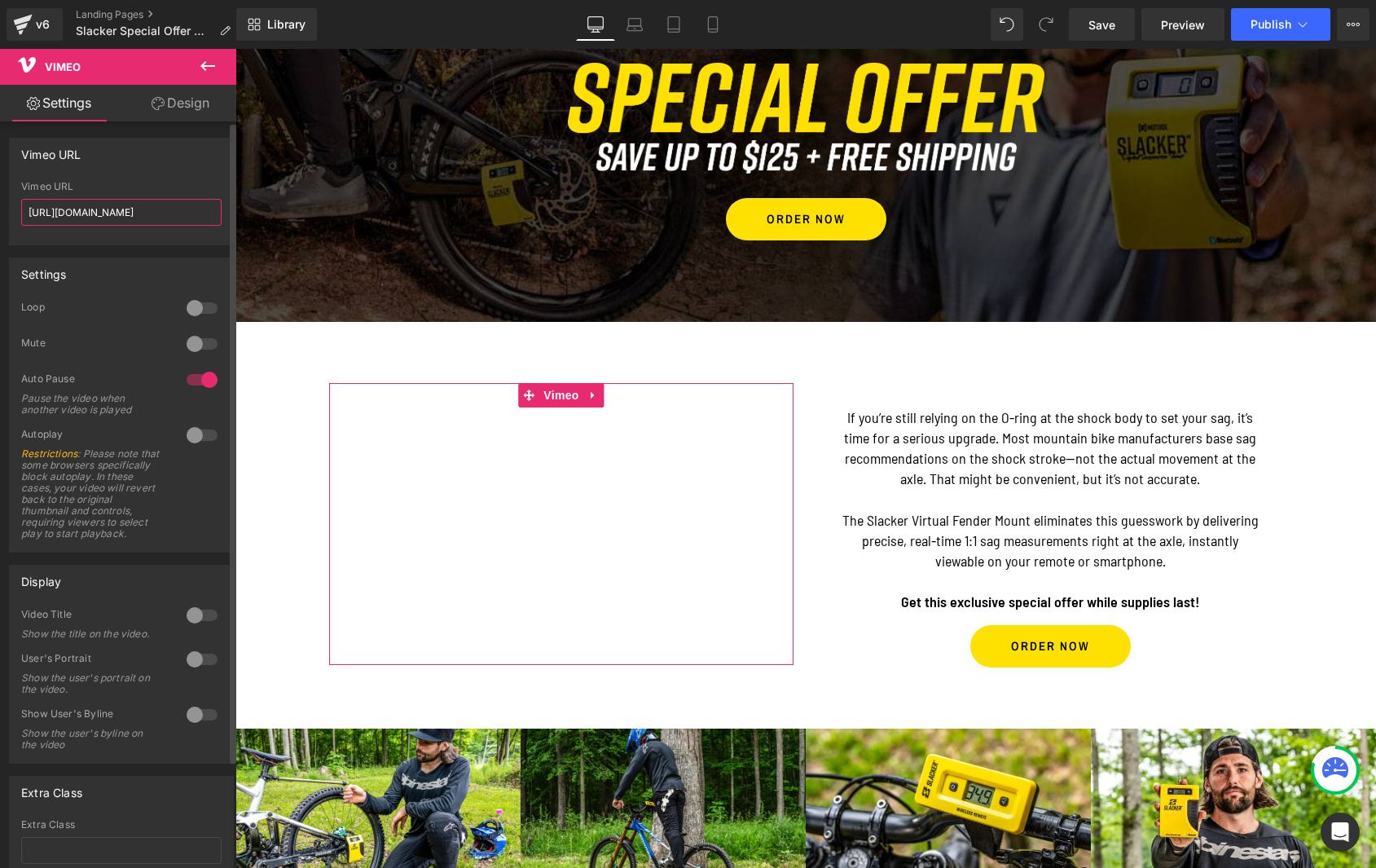
click at [118, 207] on input "[URL][DOMAIN_NAME]" at bounding box center [121, 212] width 200 height 27
paste input "11525760"
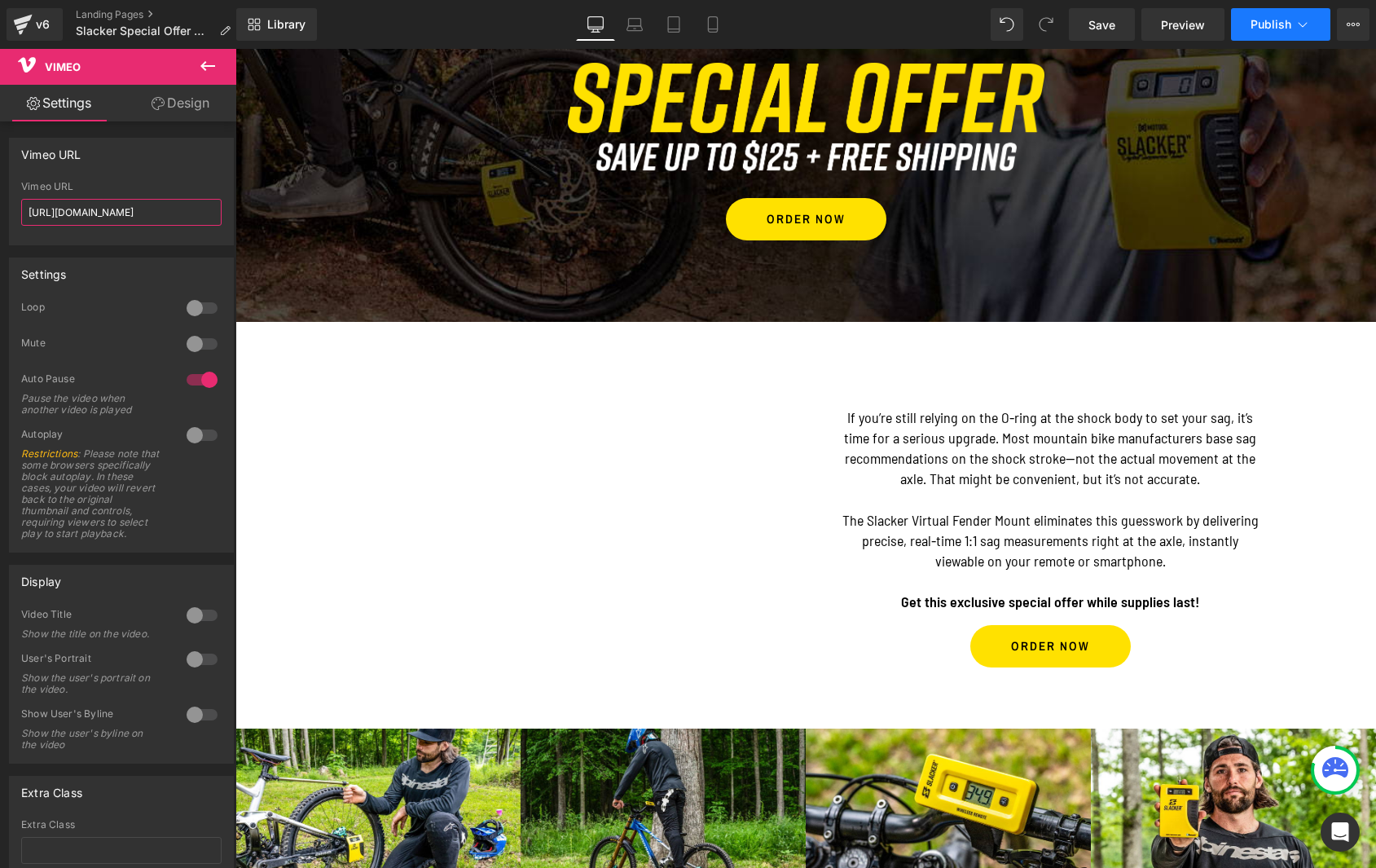
type input "[URL][DOMAIN_NAME]"
click at [1266, 24] on span "Publish" at bounding box center [1271, 24] width 41 height 13
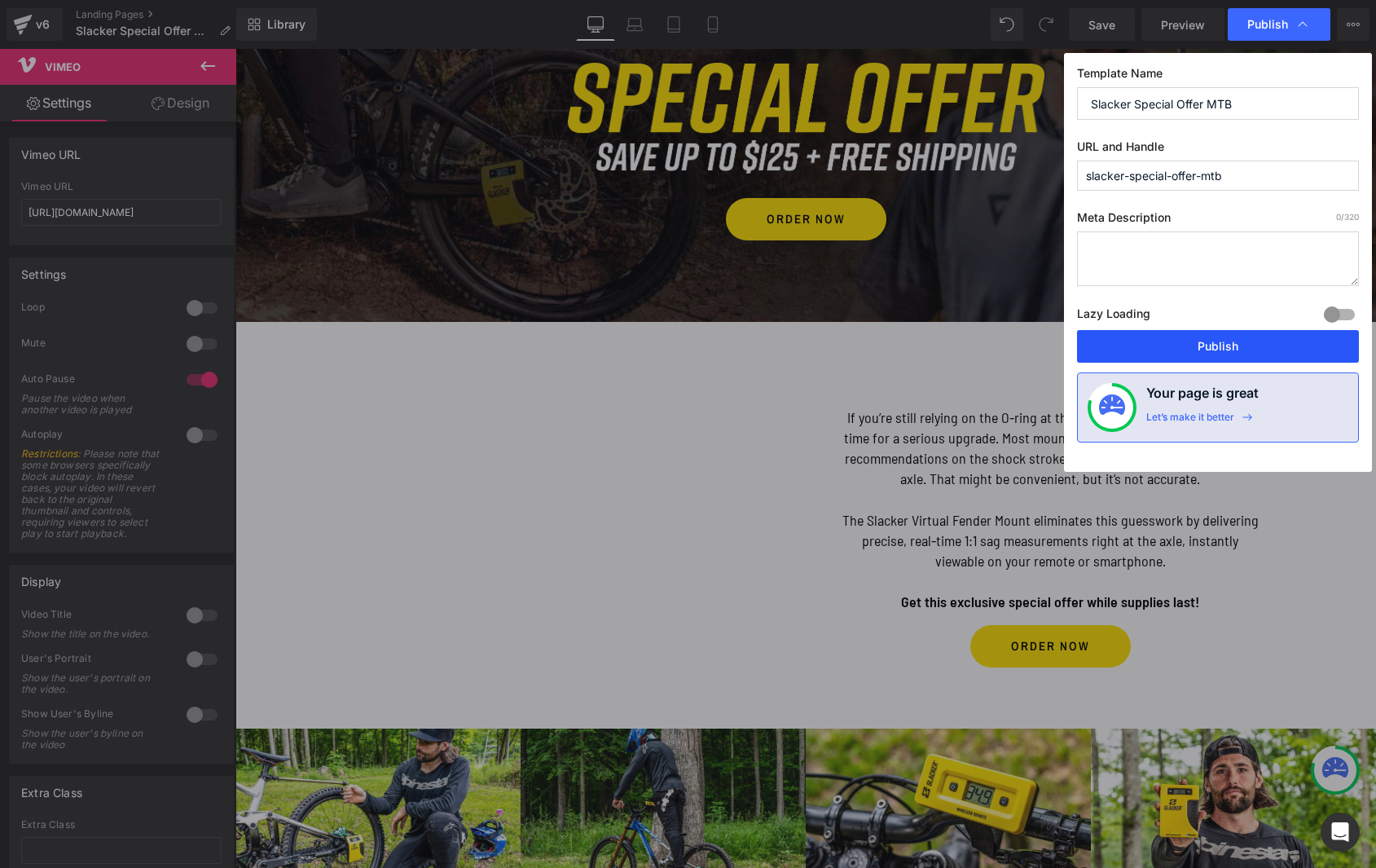
click at [1199, 347] on button "Publish" at bounding box center [1218, 345] width 282 height 33
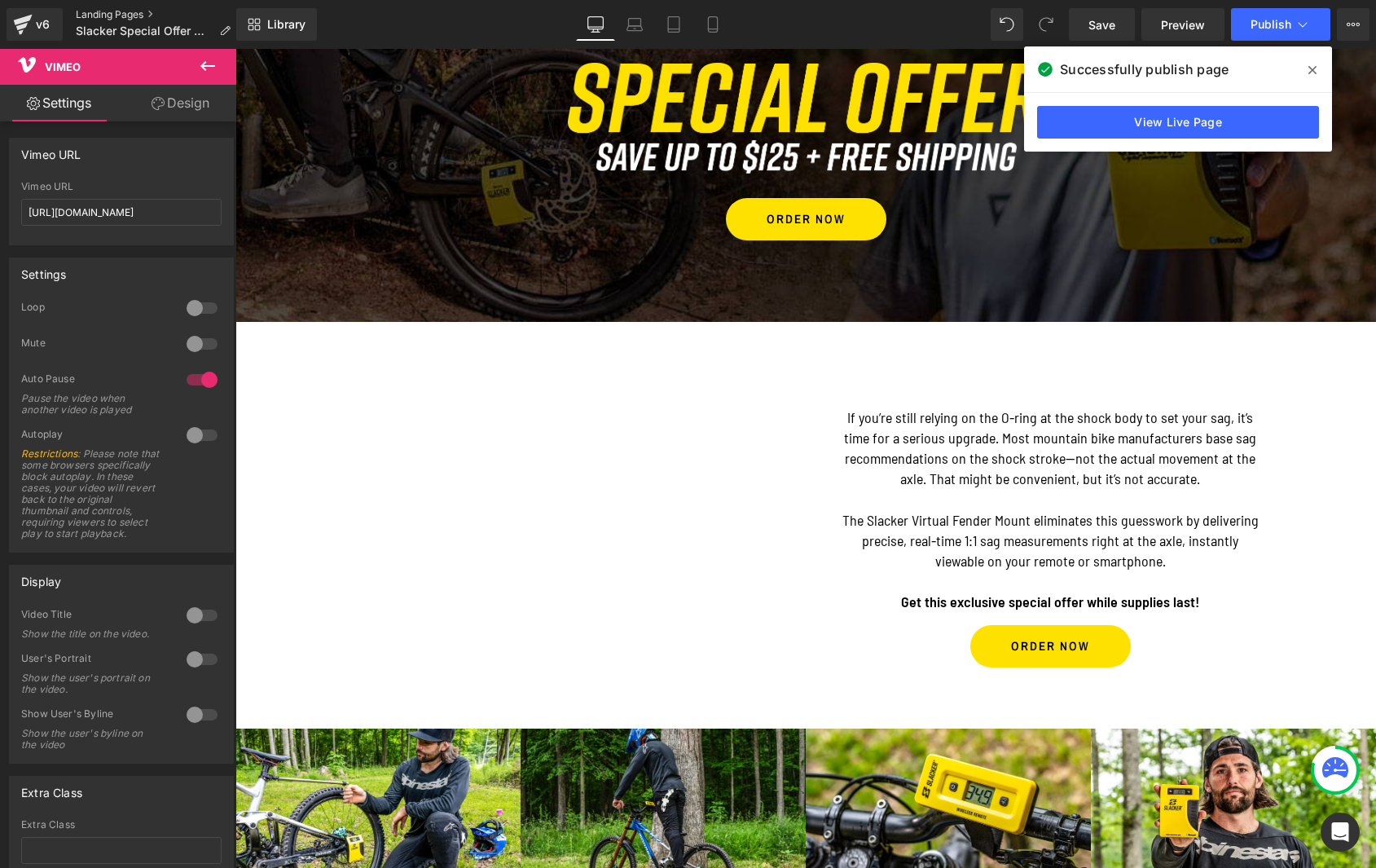
click at [129, 19] on link "Landing Pages" at bounding box center [159, 14] width 167 height 13
